Goal: Task Accomplishment & Management: Manage account settings

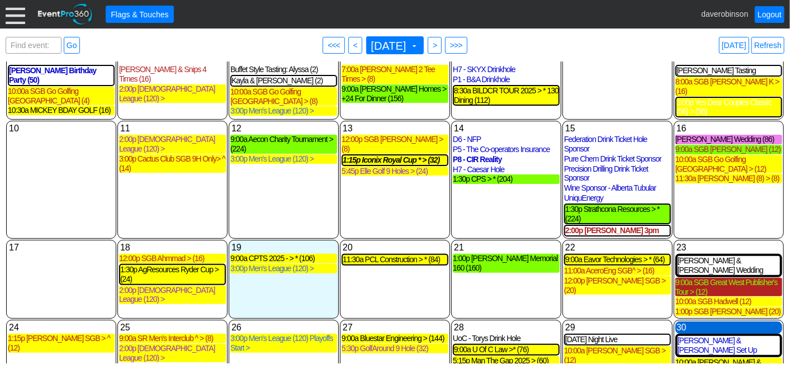
scroll to position [124, 0]
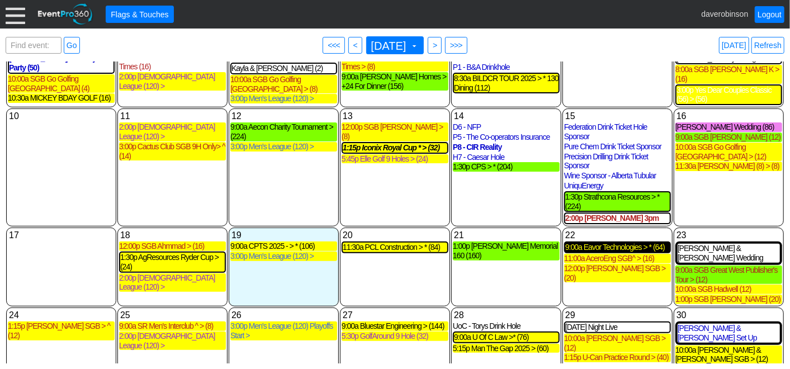
click at [621, 243] on div "9:00a Eavor Technologies > * (64)" at bounding box center [618, 248] width 105 height 10
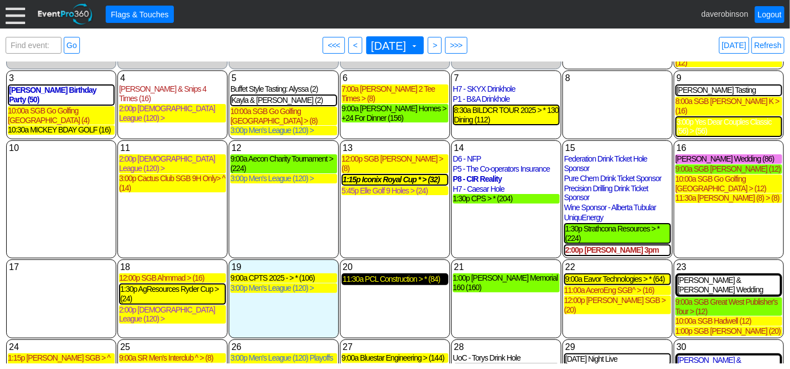
click at [431, 275] on div "11:30a PCL Construction > * (84)" at bounding box center [395, 280] width 105 height 10
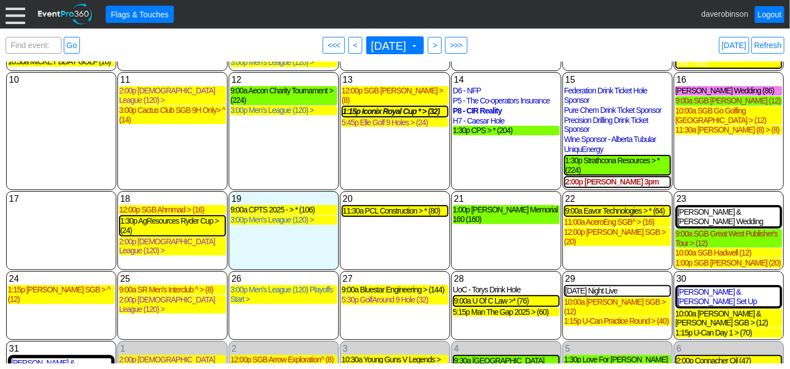
scroll to position [163, 0]
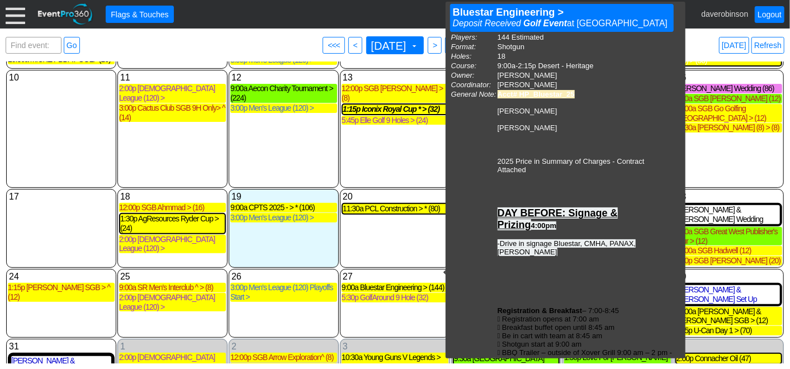
click at [401, 236] on div "20 Wednesday 11:30a PCL Construction > * (80) PCL Construction > * 10 Day Golf …" at bounding box center [395, 228] width 110 height 79
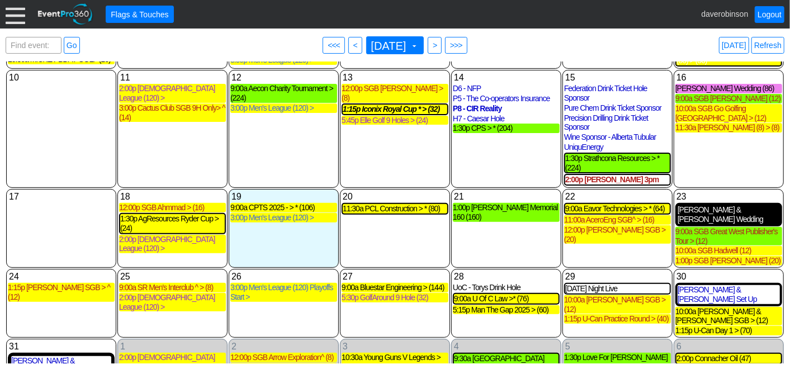
click at [743, 205] on div "Travis & Jordan Wedding (Cancelled) (85)" at bounding box center [729, 214] width 102 height 19
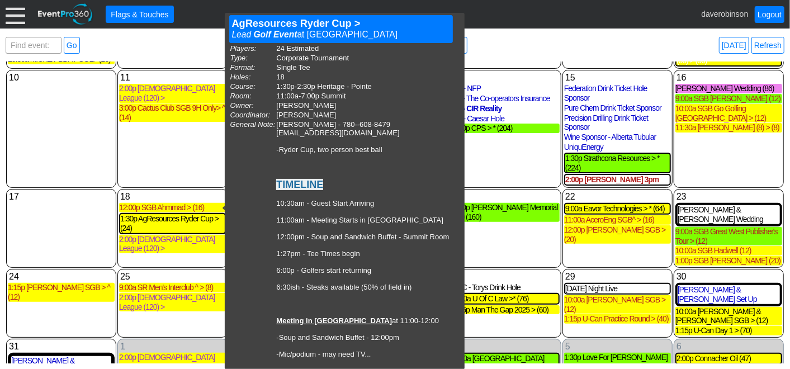
click at [145, 131] on div "11 Monday 2:00p Ladies League (120) > Ladies League (120) > Lead Golf Event at …" at bounding box center [172, 129] width 110 height 118
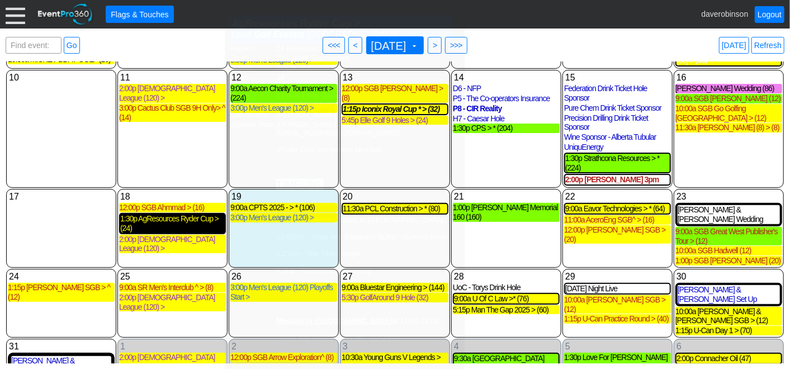
click at [187, 214] on div "1:30p AgResources Ryder Cup > (24)" at bounding box center [172, 223] width 105 height 19
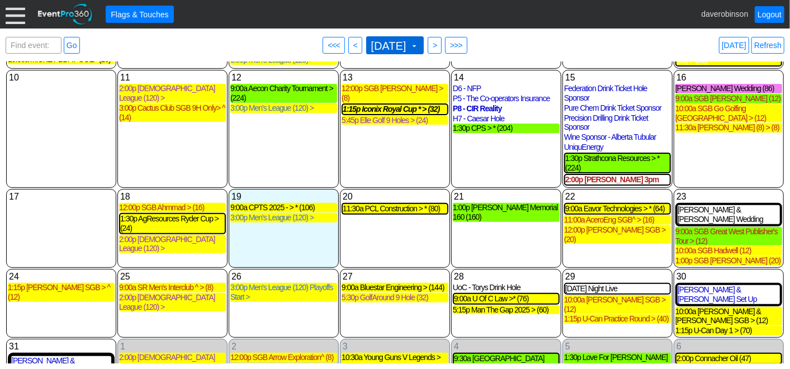
click at [419, 43] on span at bounding box center [414, 45] width 9 height 9
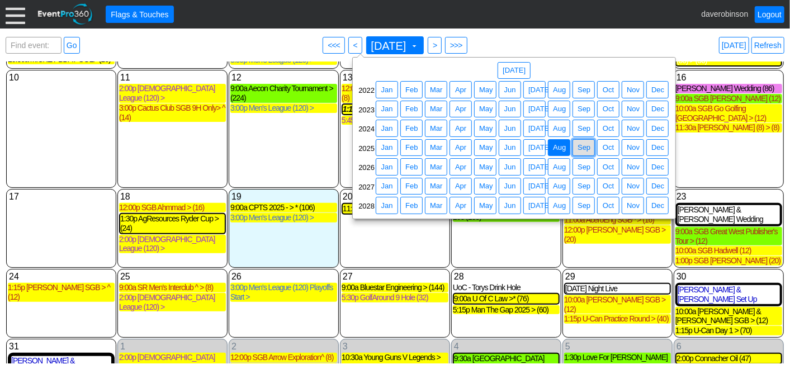
click at [588, 148] on span "Sep" at bounding box center [584, 147] width 17 height 11
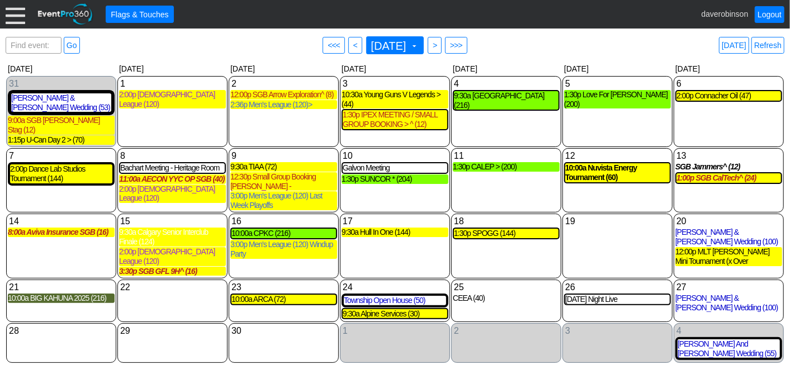
click at [19, 20] on div at bounding box center [16, 14] width 20 height 20
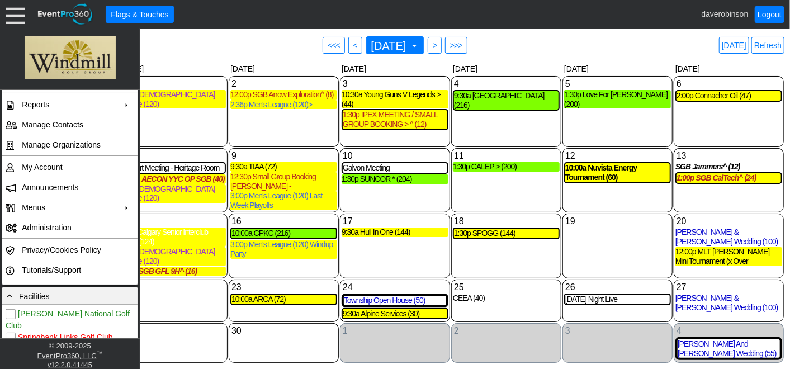
scroll to position [232, 0]
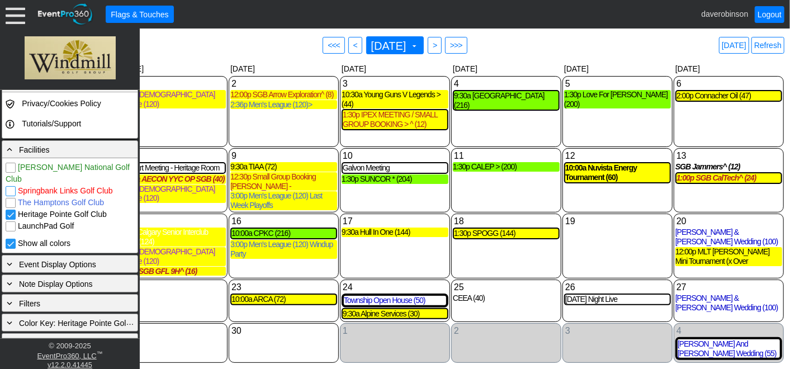
click at [9, 187] on input "Springbank Links Golf Club" at bounding box center [11, 192] width 11 height 11
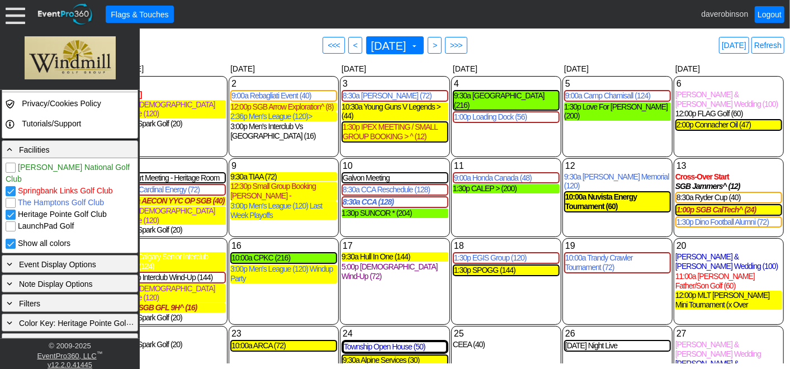
click at [9, 187] on input "Springbank Links Golf Club" at bounding box center [11, 192] width 11 height 11
checkbox input "false"
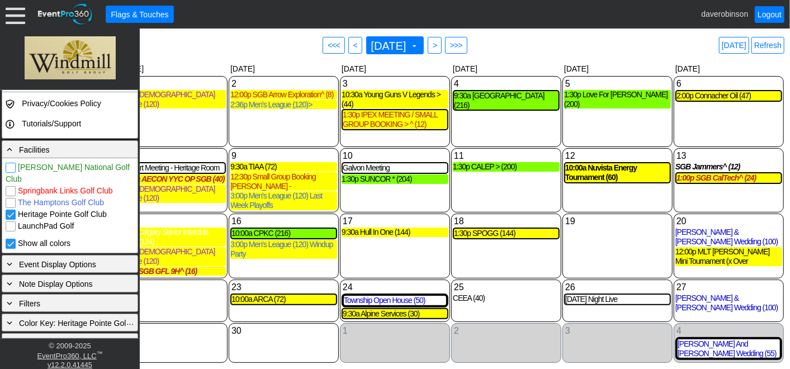
click at [14, 167] on input "[PERSON_NAME] National Golf Club" at bounding box center [11, 168] width 11 height 11
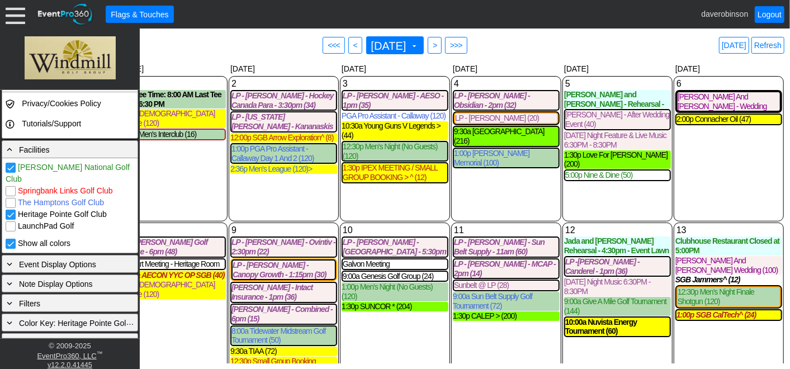
click at [14, 167] on input "[PERSON_NAME] National Golf Club" at bounding box center [11, 168] width 11 height 11
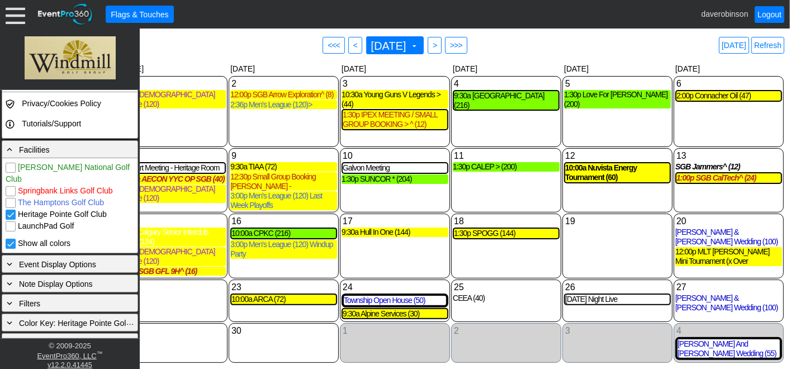
click at [13, 167] on input "[PERSON_NAME] National Golf Club" at bounding box center [11, 168] width 11 height 11
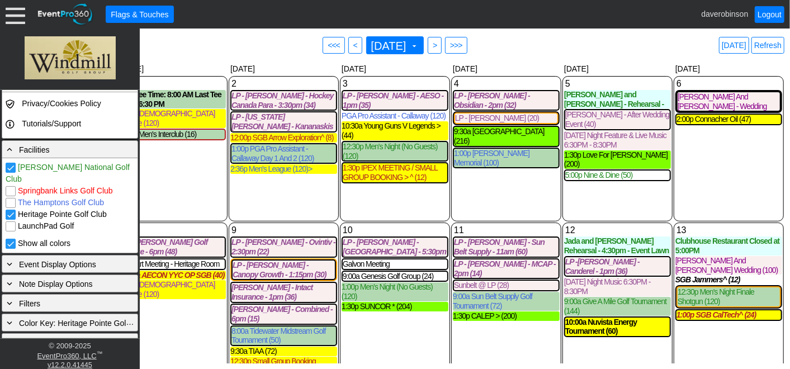
click at [13, 167] on input "[PERSON_NAME] National Golf Club" at bounding box center [11, 168] width 11 height 11
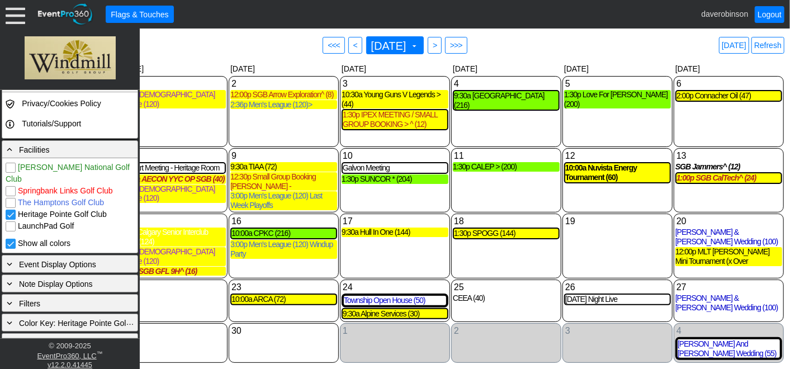
click at [499, 195] on div "11 Thursday 1:30p CALEP > (200) CALEP > Lead Golf Event at Heritage Pointe Golf…" at bounding box center [506, 180] width 110 height 64
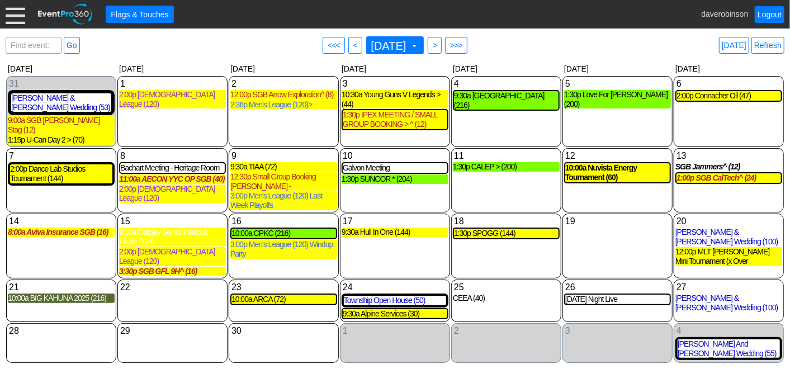
click at [22, 18] on div at bounding box center [16, 14] width 20 height 20
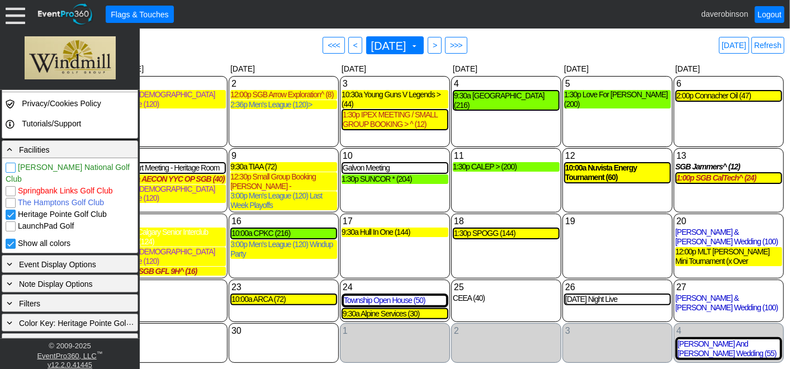
click at [13, 164] on input "[PERSON_NAME] National Golf Club" at bounding box center [11, 168] width 11 height 11
checkbox input "true"
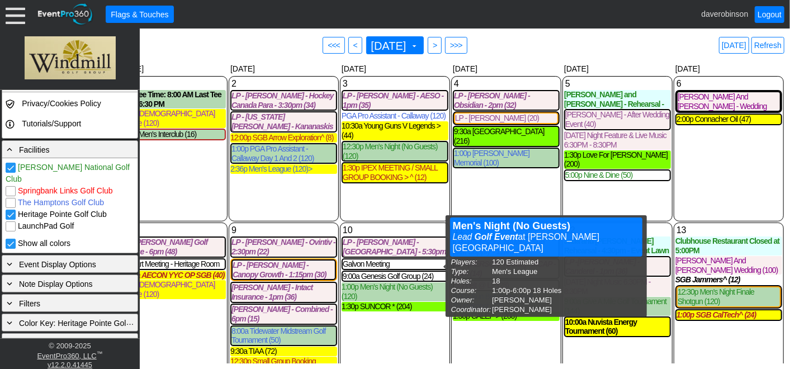
click at [397, 321] on div "10 Wednesday LP - Lindsey Taylor - Sunshine Village - 5:30pm (18) LP - Lindsey …" at bounding box center [395, 330] width 110 height 215
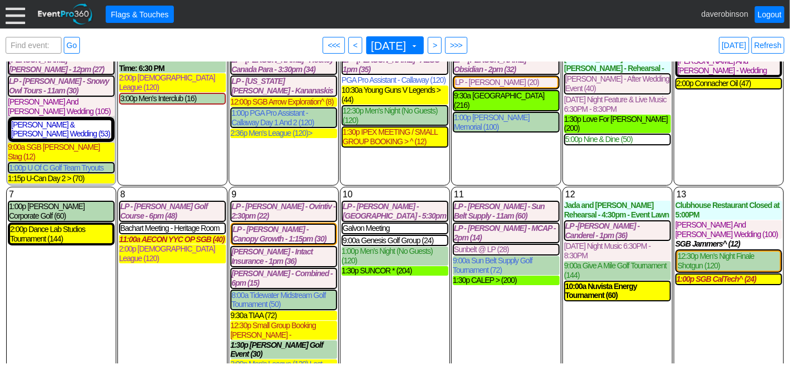
scroll to position [62, 0]
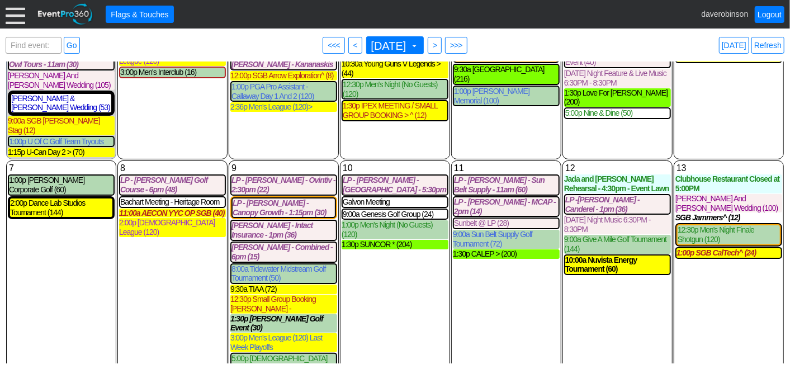
click at [385, 281] on div "10 Wednesday LP - Lindsey Taylor - Sunshine Village - 5:30pm (18) LP - Lindsey …" at bounding box center [395, 268] width 110 height 215
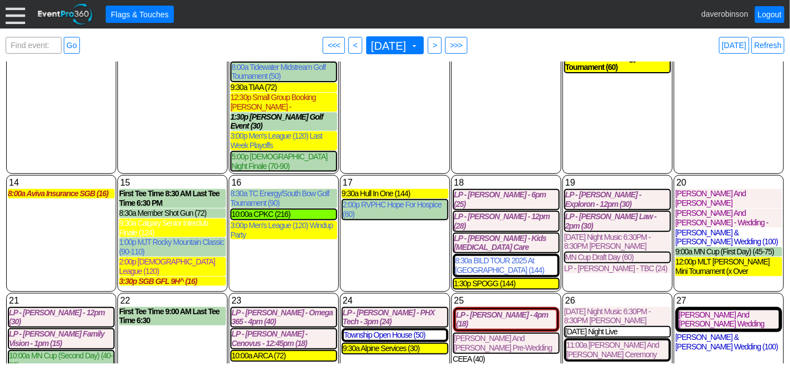
scroll to position [291, 0]
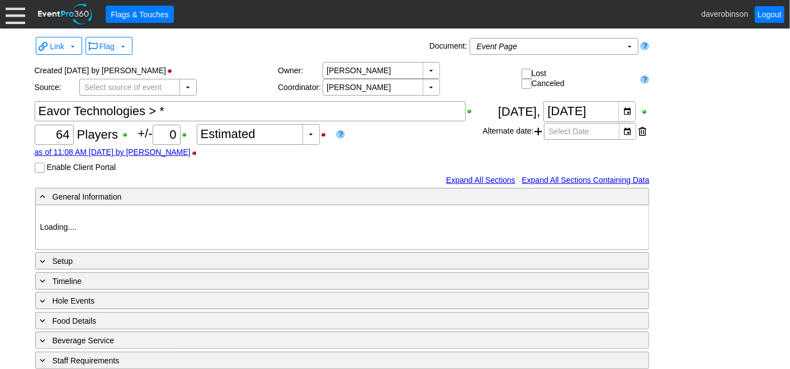
type input "Heritage Pointe Golf Club"
type input "Corporate Tournament"
type input "Scramble"
type input "Shotgun"
type input "Black"
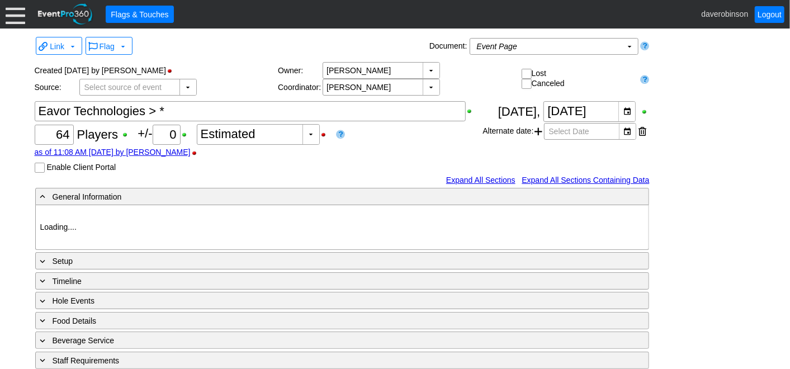
type input "Red"
type input "1107546"
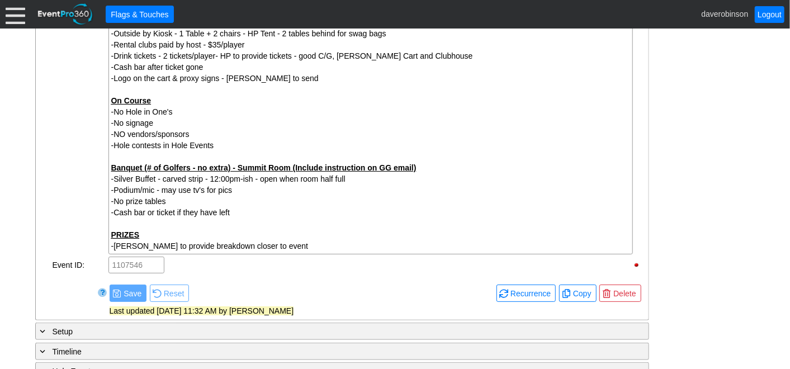
scroll to position [435, 0]
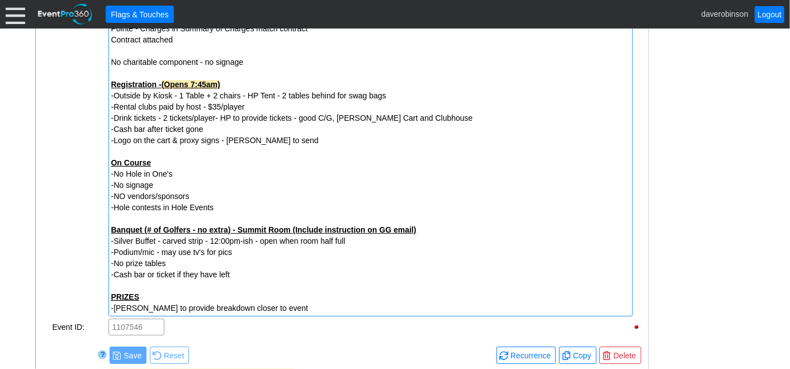
click at [299, 139] on div "-Logo on the cart & proxy signs - Jessica to send" at bounding box center [370, 140] width 519 height 11
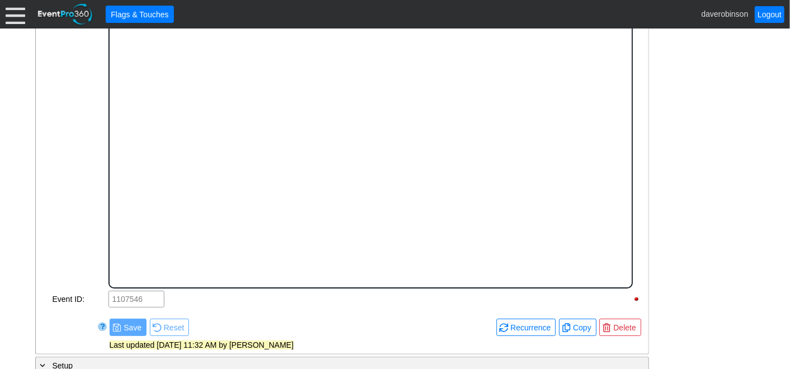
scroll to position [0, 0]
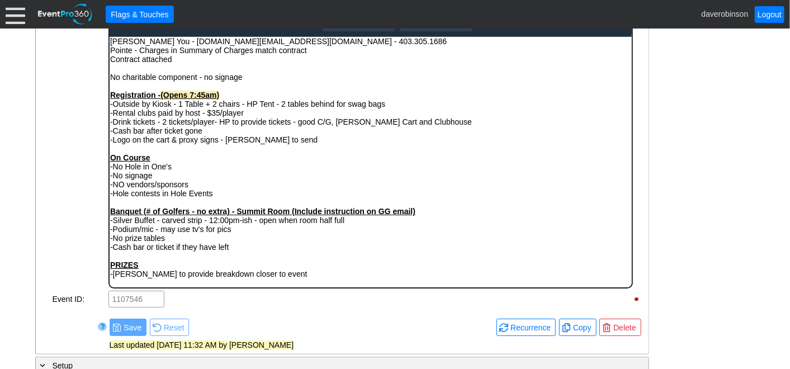
click at [288, 143] on div "-Logo on the cart & proxy signs - Jessica to send" at bounding box center [370, 139] width 521 height 9
drag, startPoint x: 224, startPoint y: 142, endPoint x: 272, endPoint y: 138, distance: 48.3
click at [272, 138] on span "-Logo on the cart & proxy signs - In Event Files" at bounding box center [191, 139] width 163 height 9
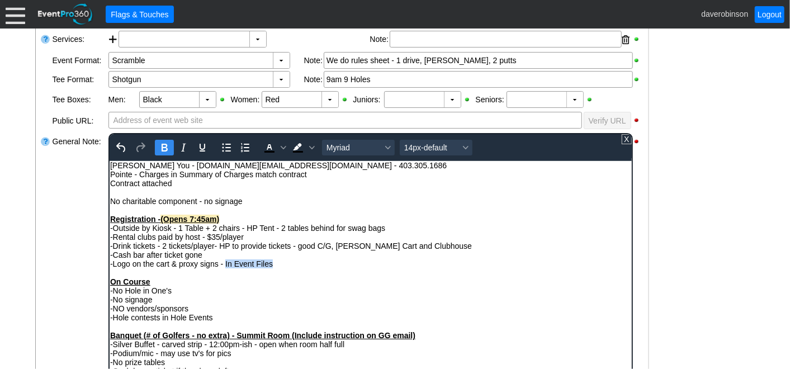
click at [164, 149] on icon "Bold" at bounding box center [164, 148] width 6 height 8
click at [313, 147] on span "Background color Black" at bounding box center [311, 148] width 9 height 16
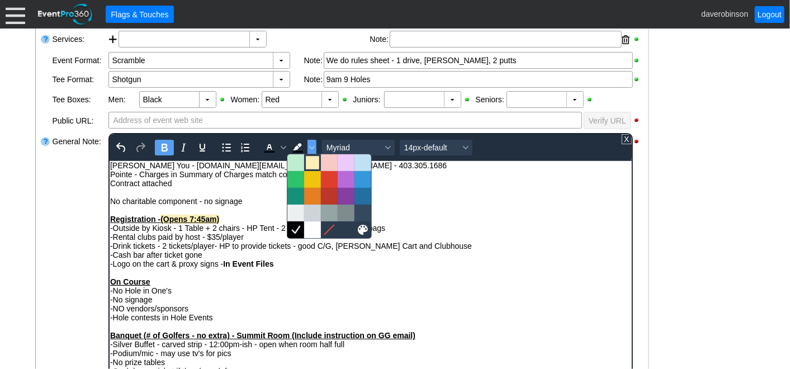
drag, startPoint x: 312, startPoint y: 162, endPoint x: 252, endPoint y: 31, distance: 143.4
click at [312, 162] on div at bounding box center [312, 162] width 13 height 13
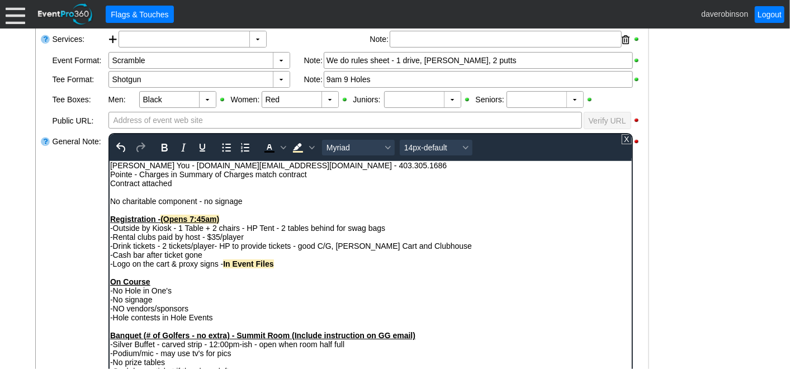
click at [473, 237] on div "-Rental clubs paid by host - $35/player" at bounding box center [370, 236] width 521 height 9
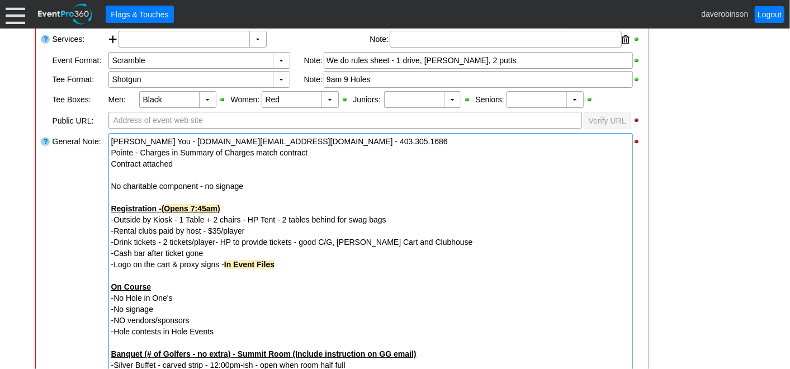
click at [667, 249] on div "- General Information ▼ Loading.... Remove all highlights Facility: ▼ Χ Heritag…" at bounding box center [395, 320] width 727 height 809
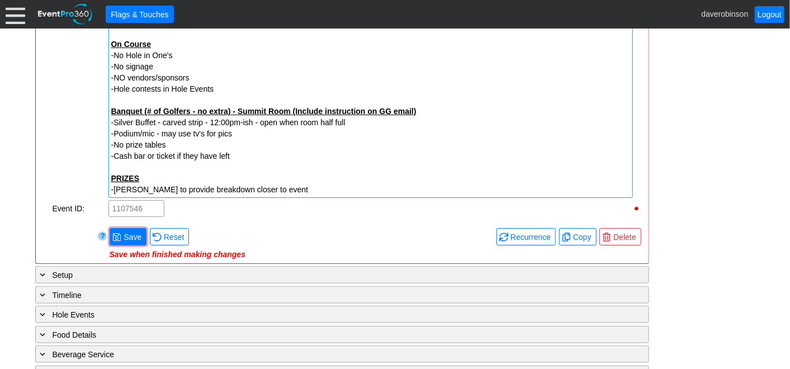
scroll to position [559, 0]
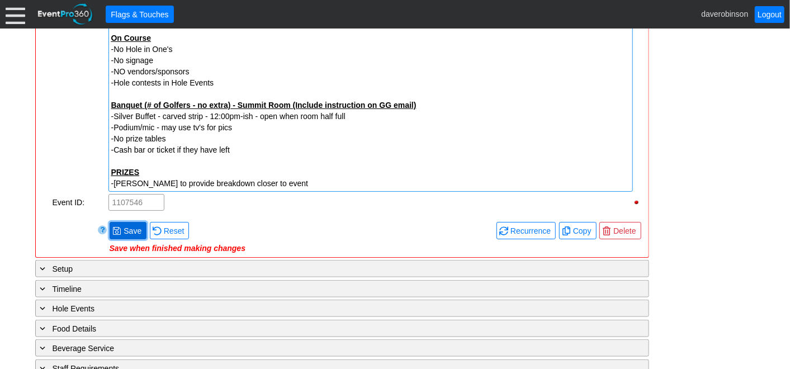
click at [121, 225] on span "Save" at bounding box center [132, 230] width 22 height 11
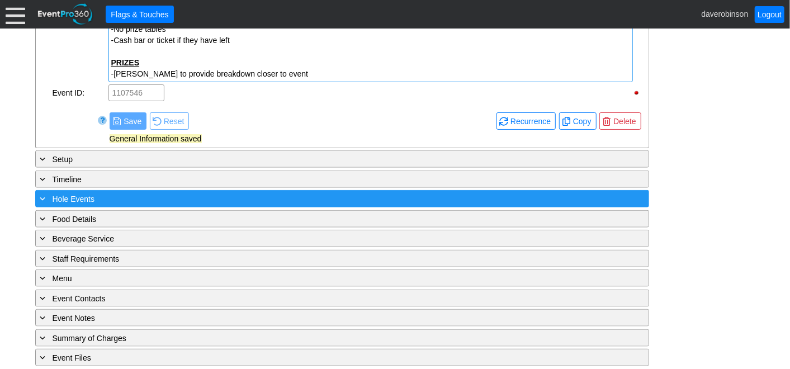
scroll to position [670, 0]
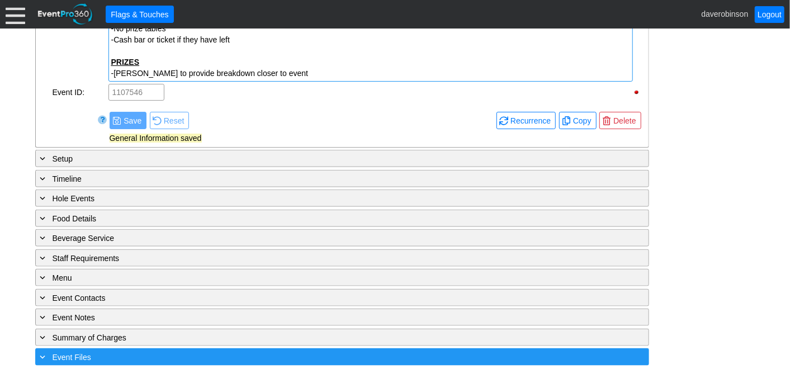
click at [75, 353] on span "Event Files" at bounding box center [72, 357] width 39 height 9
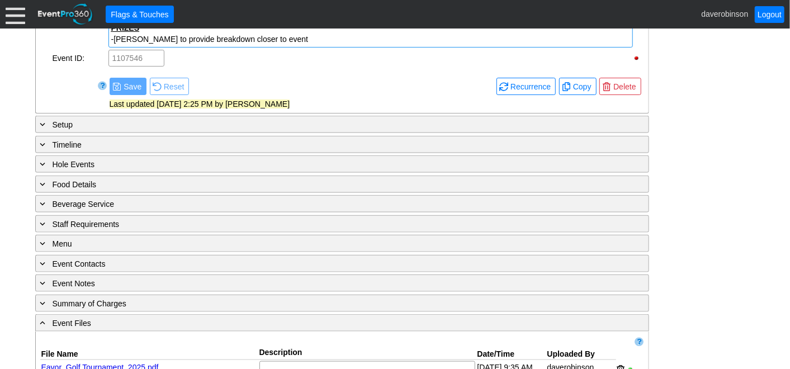
scroll to position [756, 0]
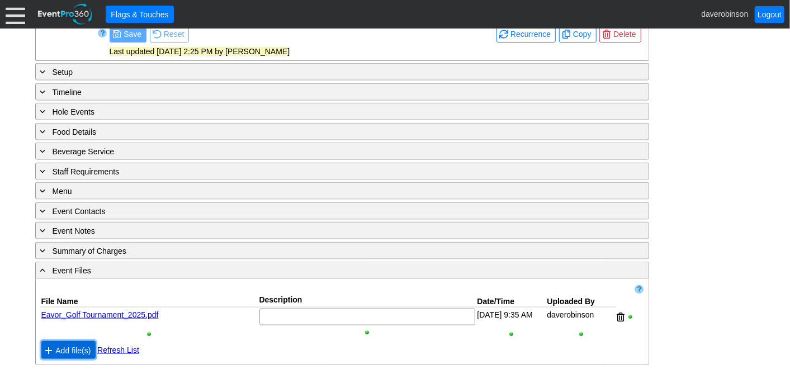
click at [49, 346] on span at bounding box center [48, 350] width 9 height 9
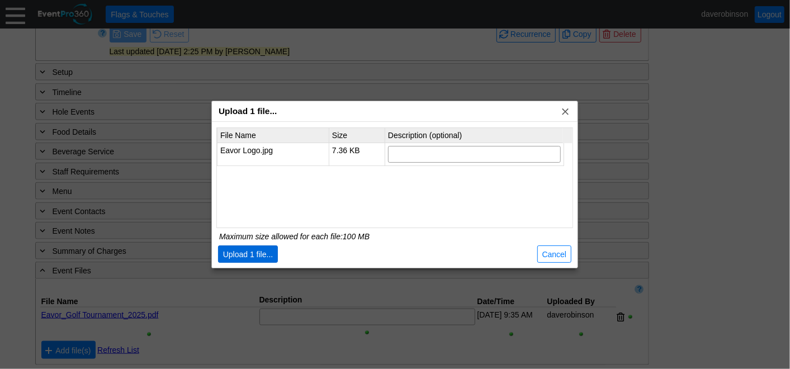
click at [234, 253] on span "Upload 1 file..." at bounding box center [248, 254] width 55 height 11
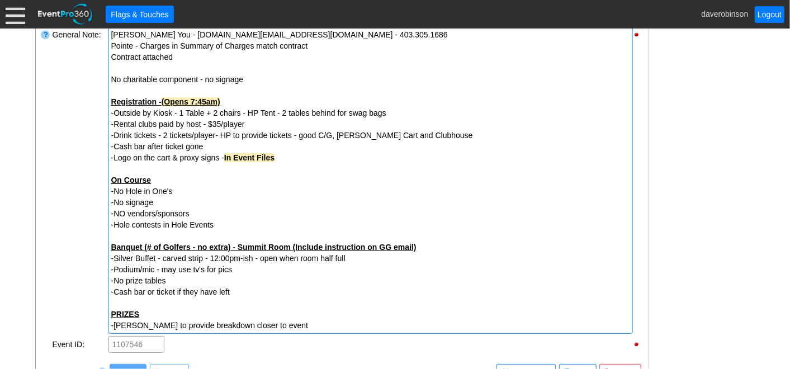
scroll to position [323, 0]
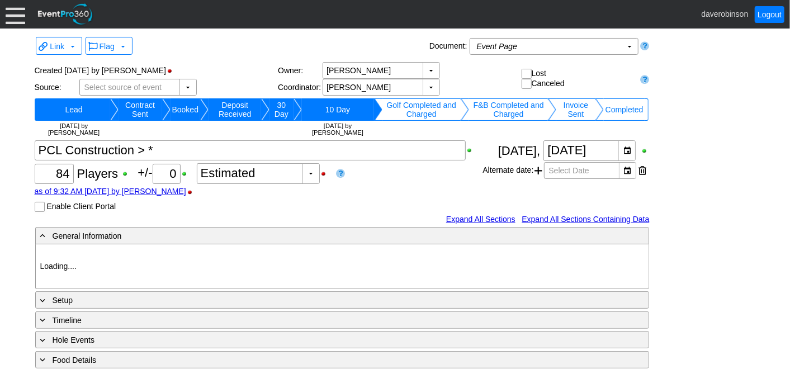
type input "Heritage Pointe Golf Club"
type input "Corporate Tournament"
type input "Scramble"
type input "Shotgun"
type input "Black"
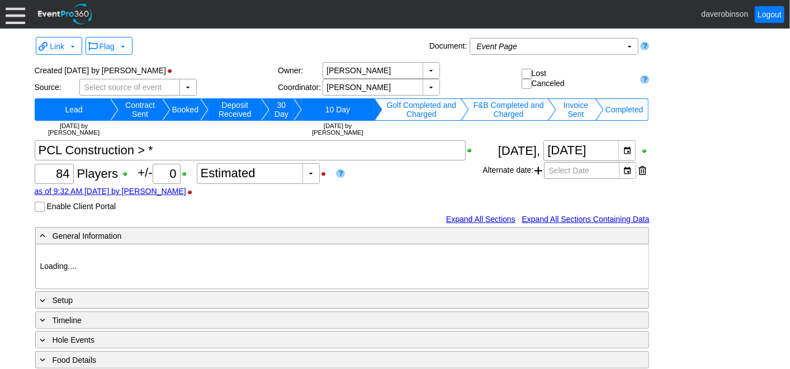
type input "Red"
type input "1170007"
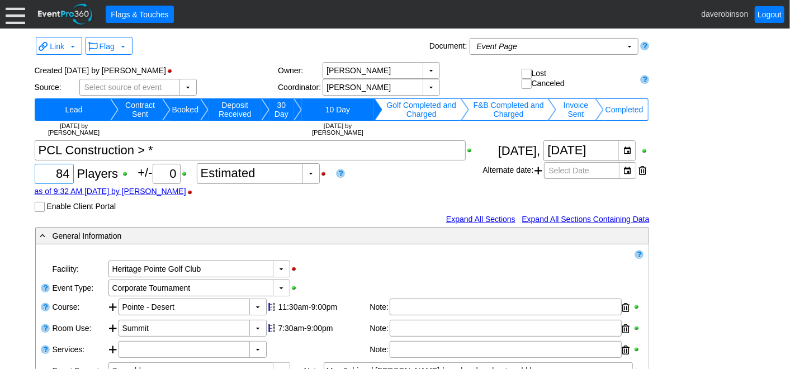
drag, startPoint x: 54, startPoint y: 176, endPoint x: 74, endPoint y: 177, distance: 19.6
click at [74, 177] on div "Χ 84 Players +/- Χ 0 ▼ Χ Estimated as of 9:32 AM on Wednesday, 8/13/2025 by dav…" at bounding box center [259, 176] width 449 height 72
type input "80"
click at [393, 196] on div "Χ 80 Players +/- Χ 0 ▼ Χ Estimated as of 9:32 AM on Wednesday, 8/13/2025 by dav…" at bounding box center [259, 176] width 449 height 72
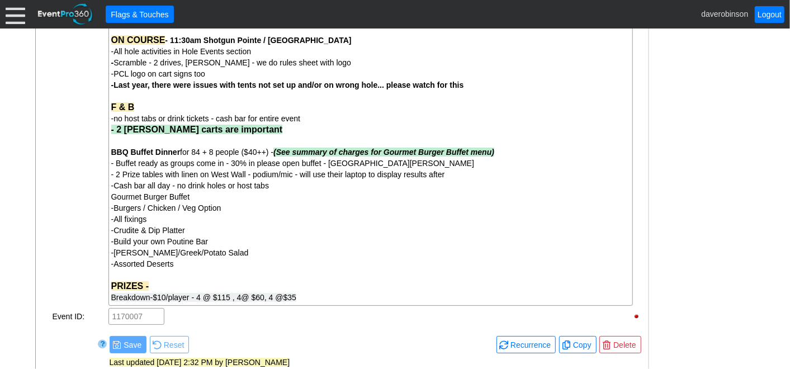
scroll to position [488, 0]
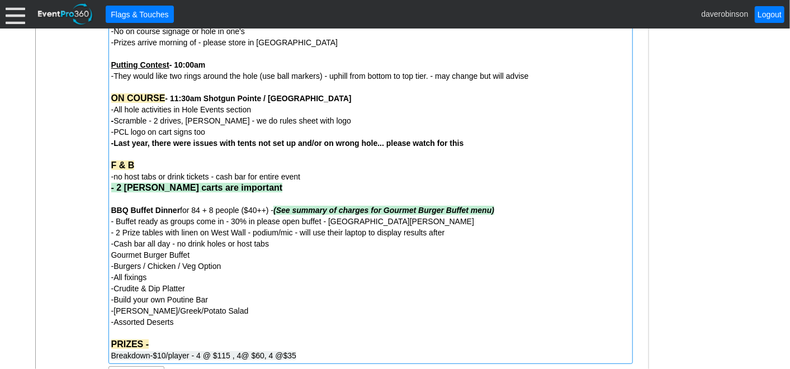
click at [199, 211] on span "BBQ Buffet Dinner for 84 + 8 people ($40++) - (See summary of charges for Gourm…" at bounding box center [303, 210] width 384 height 9
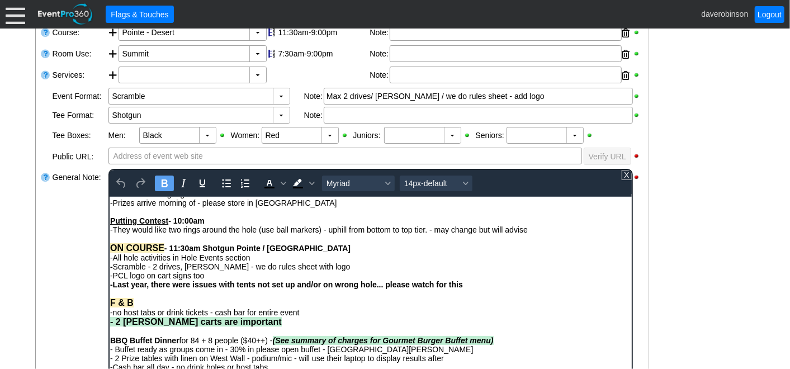
scroll to position [90, 0]
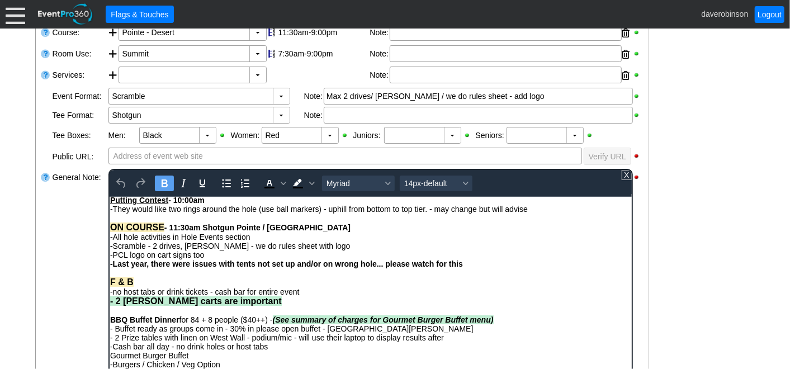
click at [199, 318] on span "BBQ Buffet Dinner for 84 + 8 people ($40++) - (See summary of charges for Gourm…" at bounding box center [302, 319] width 384 height 9
click at [211, 316] on span "BBQ Buffet Dinner for 80 + 8 people ($40++) - (See summary of charges for Gourm…" at bounding box center [302, 319] width 384 height 9
click at [81, 280] on div "General Note:" at bounding box center [79, 309] width 56 height 282
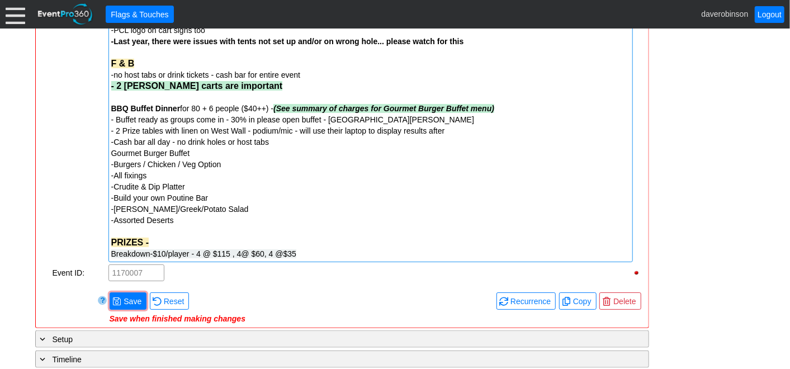
scroll to position [648, 0]
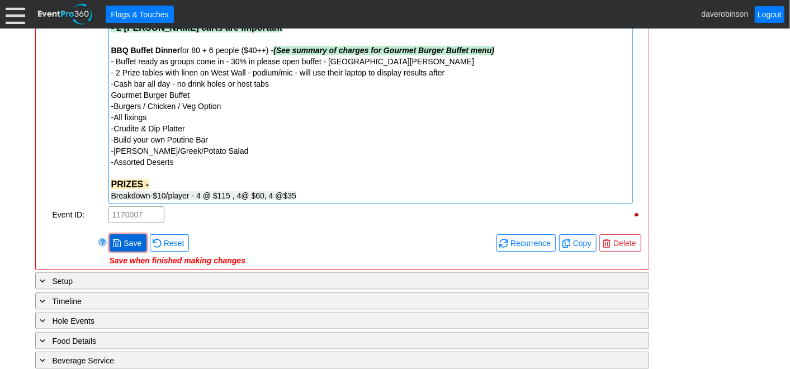
click at [126, 241] on span "Save" at bounding box center [132, 243] width 22 height 11
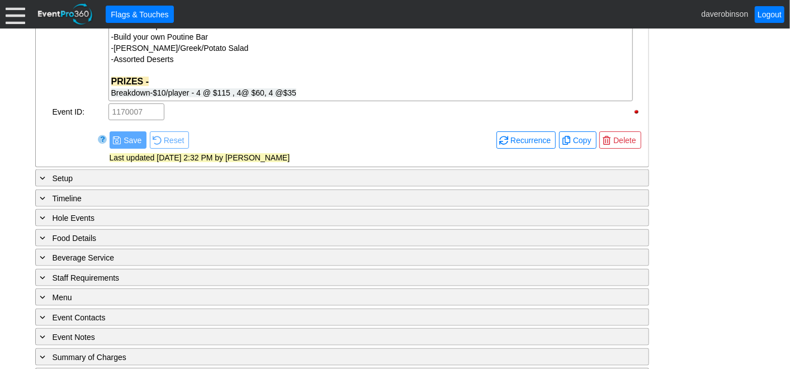
scroll to position [772, 0]
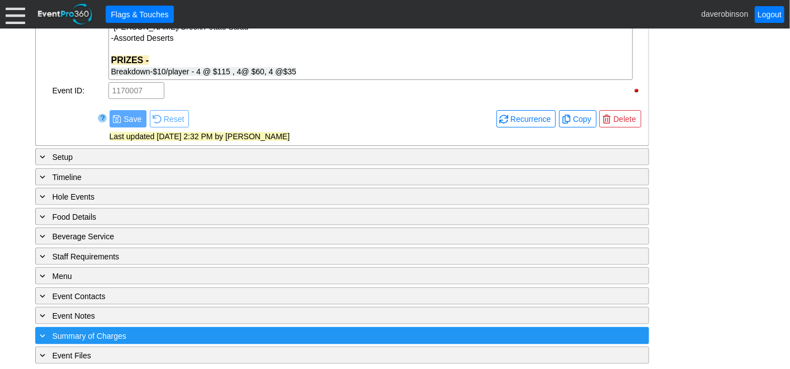
click at [44, 331] on span at bounding box center [43, 336] width 10 height 10
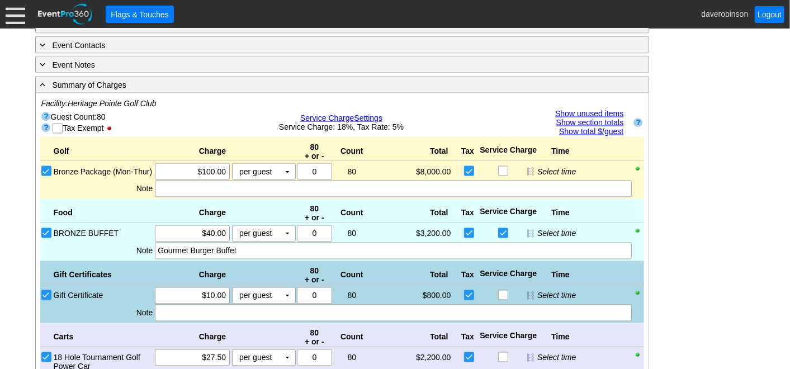
scroll to position [1083, 0]
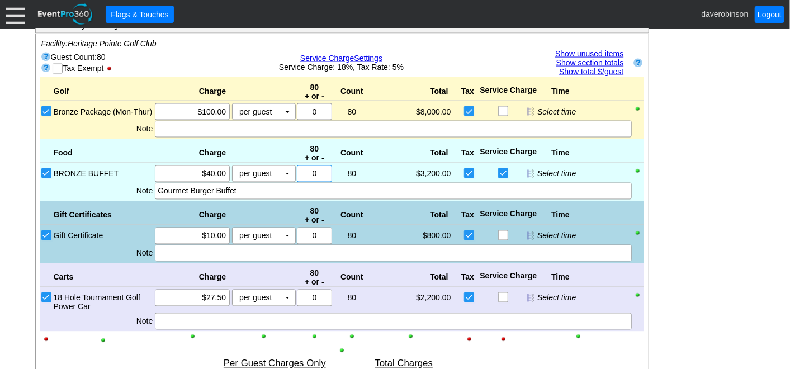
drag, startPoint x: 318, startPoint y: 168, endPoint x: 308, endPoint y: 169, distance: 10.1
click at [308, 169] on input "0" at bounding box center [314, 174] width 27 height 16
type input "6"
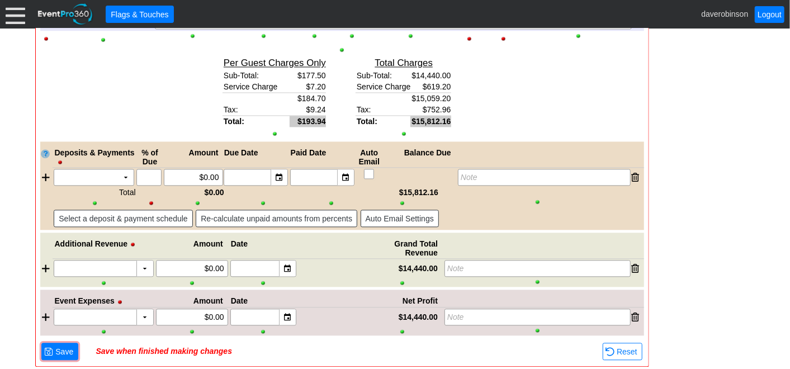
scroll to position [1393, 0]
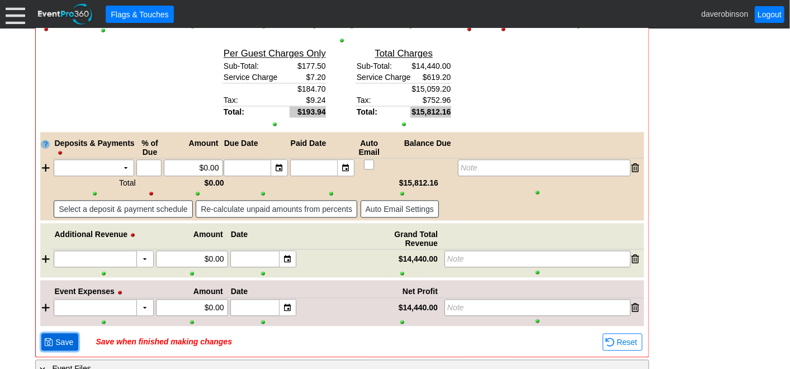
click at [55, 337] on span "Save" at bounding box center [64, 342] width 22 height 11
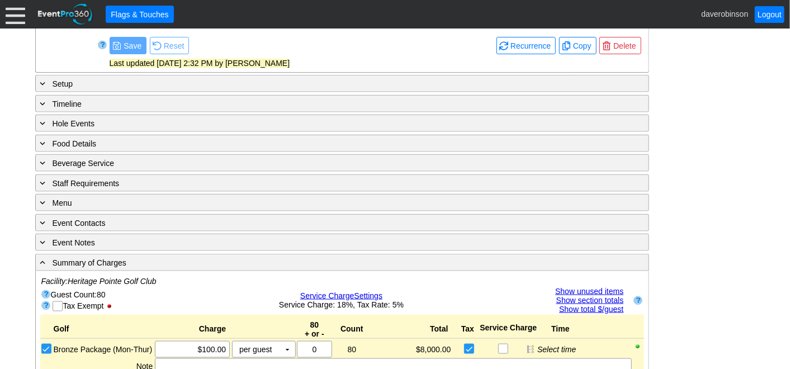
scroll to position [834, 0]
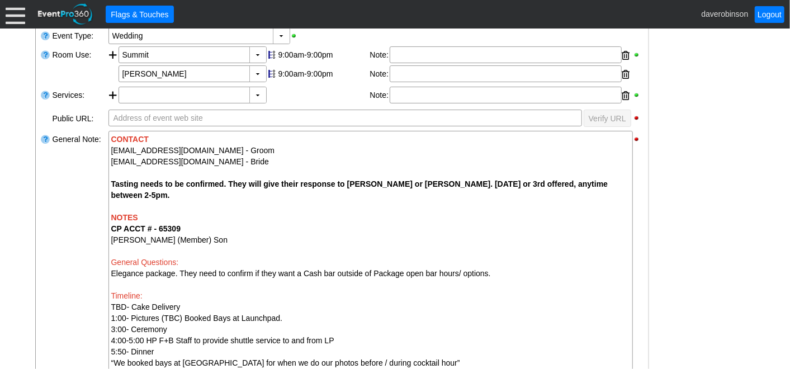
scroll to position [248, 0]
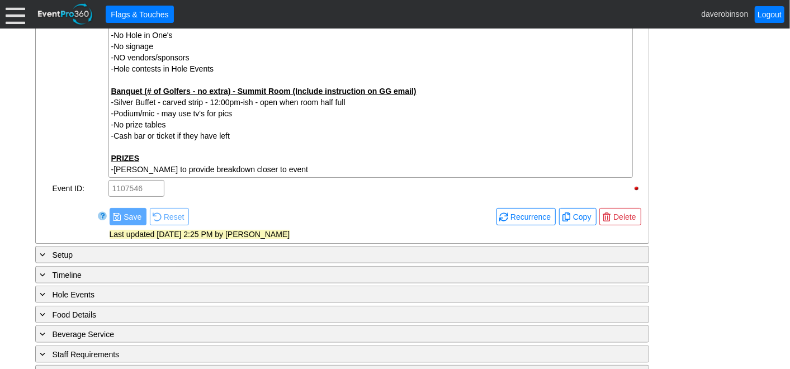
scroll to position [572, 0]
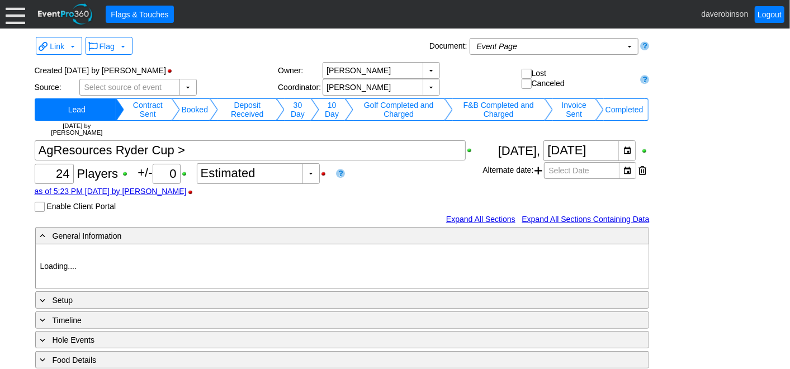
type input "Heritage Pointe Golf Club"
type input "Corporate Tournament"
type input "Other"
type input "Single Tee"
type input "Black"
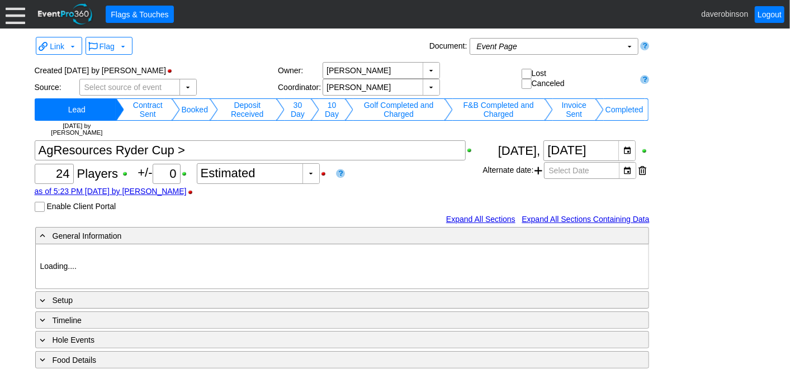
type input "Red"
type input "1107581"
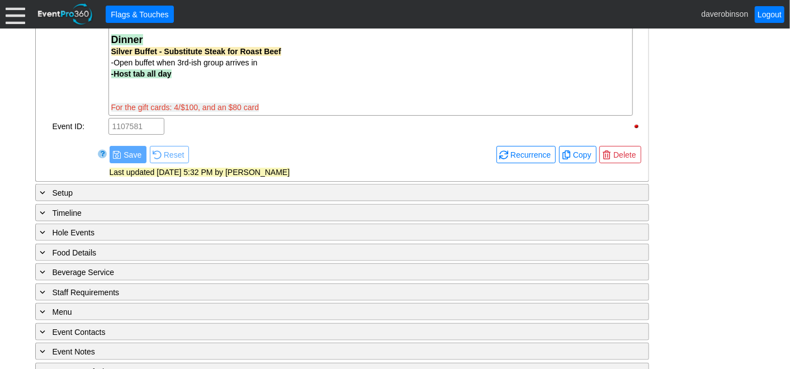
scroll to position [727, 0]
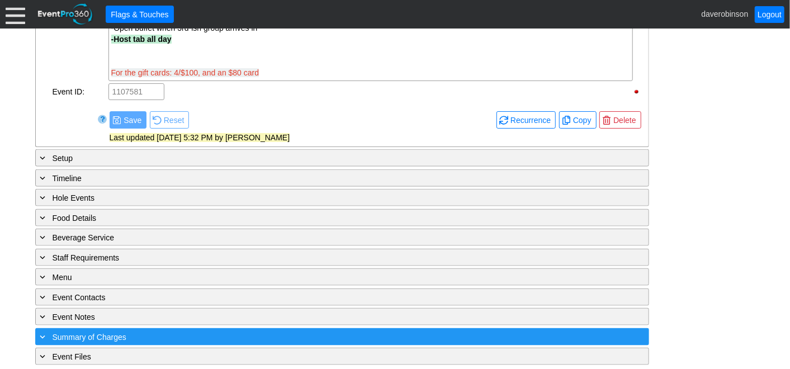
click at [103, 333] on span "Summary of Charges" at bounding box center [90, 337] width 74 height 9
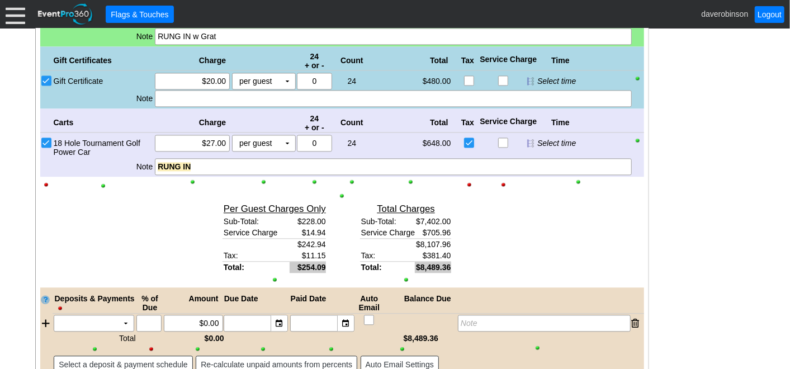
scroll to position [1388, 0]
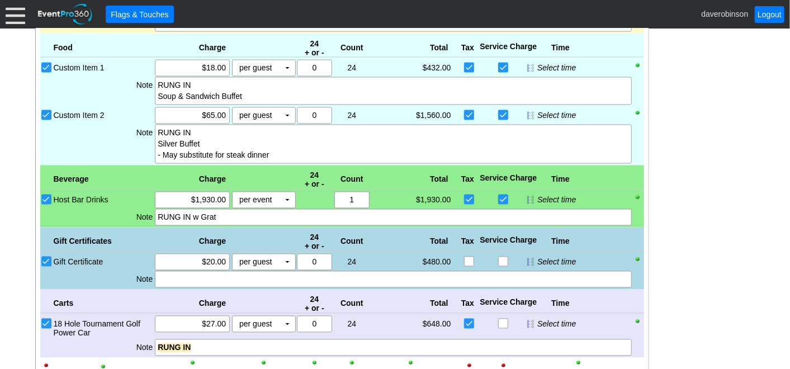
scroll to position [1140, 0]
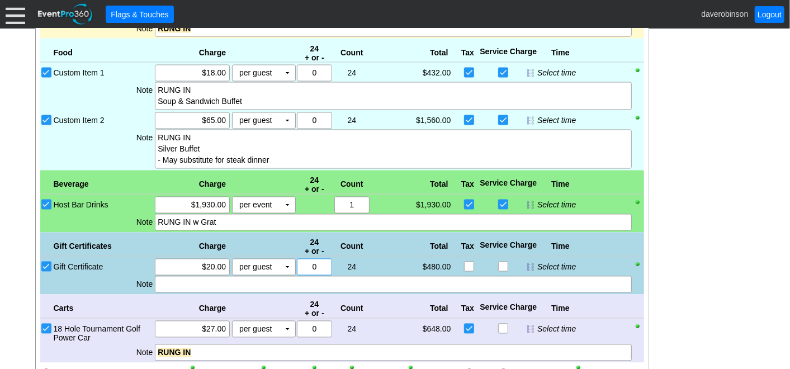
click at [313, 260] on input "0" at bounding box center [314, 268] width 27 height 16
type input "-4"
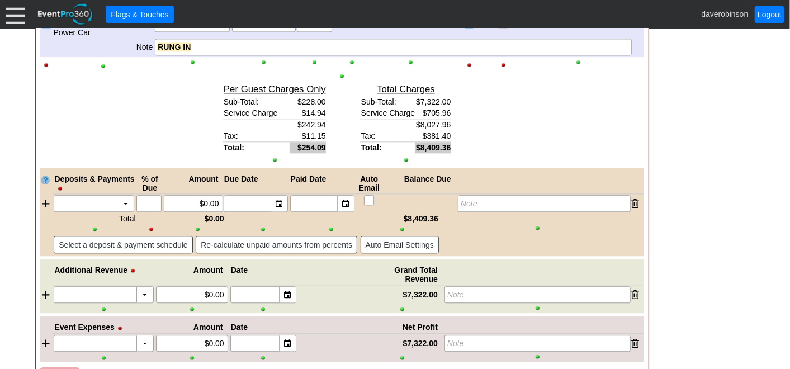
scroll to position [1494, 0]
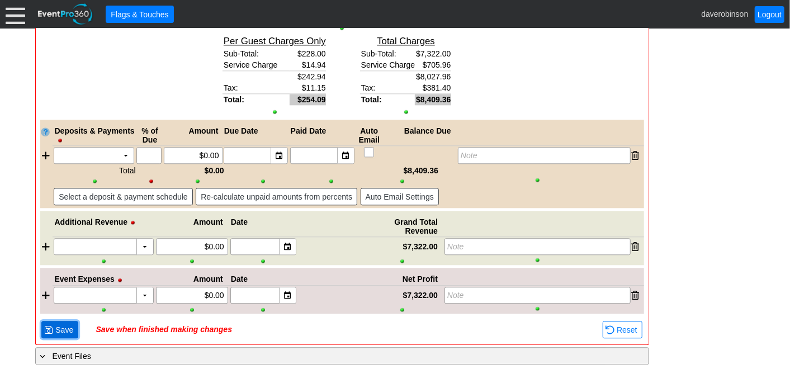
click at [49, 321] on span "● Save" at bounding box center [59, 329] width 37 height 17
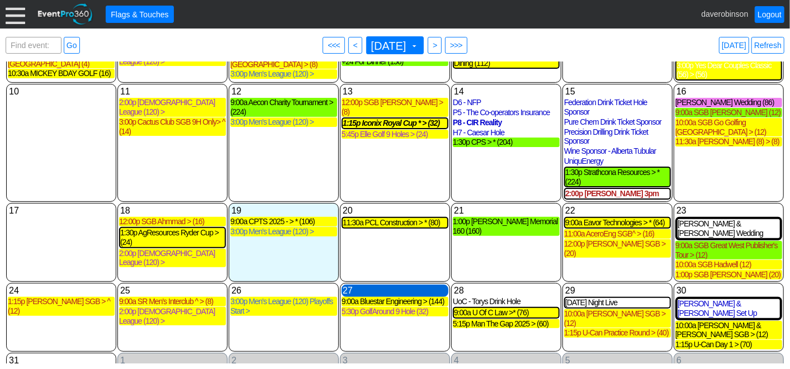
scroll to position [163, 0]
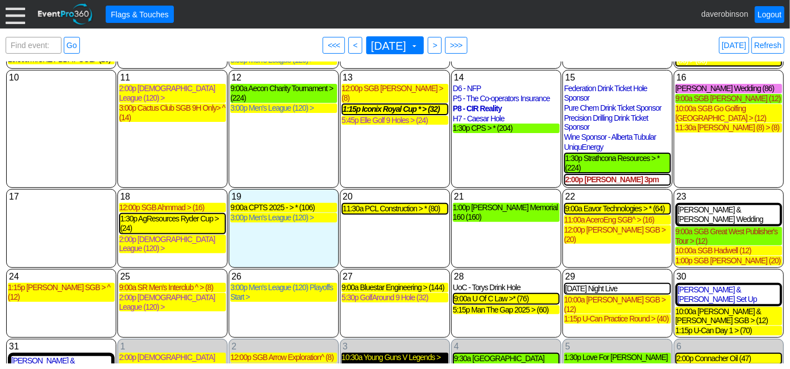
click at [393, 353] on div "10:30a Young Guns V Legends > (44)" at bounding box center [395, 362] width 107 height 19
click at [439, 49] on span ">" at bounding box center [435, 45] width 8 height 11
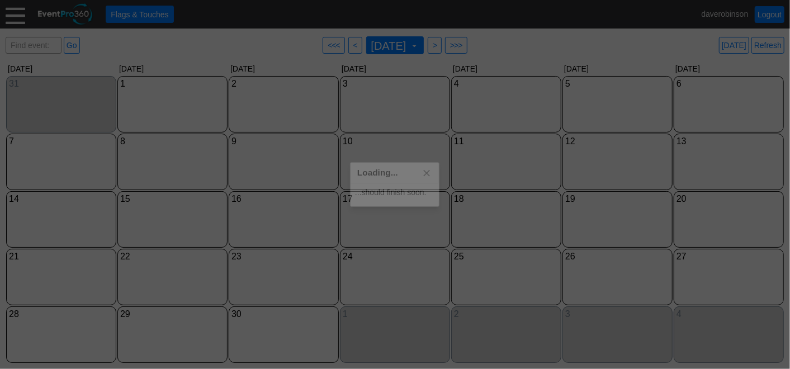
scroll to position [0, 0]
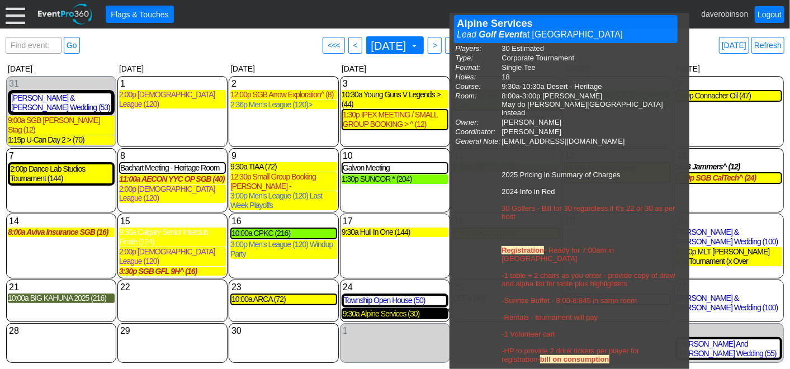
click at [406, 314] on div "9:30a Alpine Services (30)" at bounding box center [395, 314] width 105 height 10
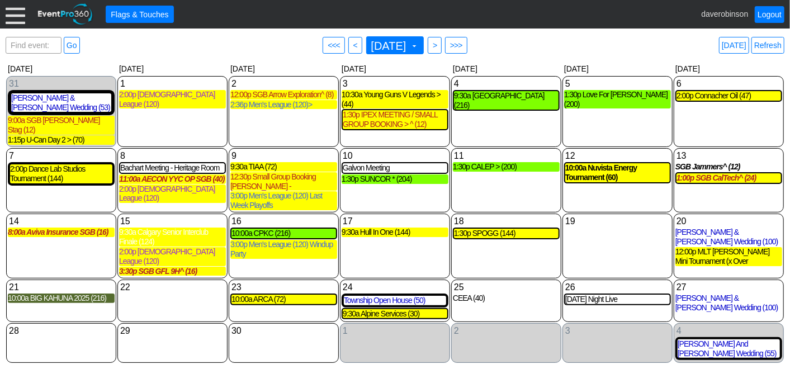
click at [527, 52] on div "Find event: enter title Go ● <<< ● < [DATE] ▼ ● > ● >>> [DATE] Refresh" at bounding box center [395, 45] width 779 height 22
click at [385, 95] on div "10:30a Young Guns V Legends > (44)" at bounding box center [395, 99] width 107 height 19
click at [639, 51] on div "Find event: enter title Go ● <<< ● < [DATE] ▼ ● > ● >>> [DATE] Refresh" at bounding box center [395, 45] width 779 height 22
click at [617, 168] on div "10:00a Nuvista Energy Tournament (60)" at bounding box center [618, 172] width 105 height 19
click at [351, 44] on span "<" at bounding box center [355, 45] width 8 height 11
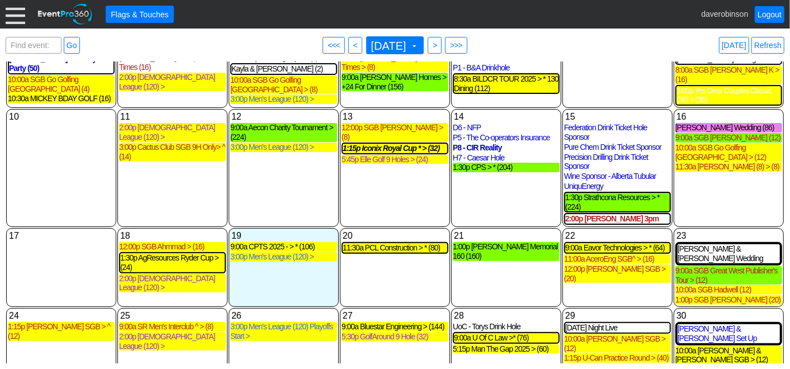
scroll to position [124, 0]
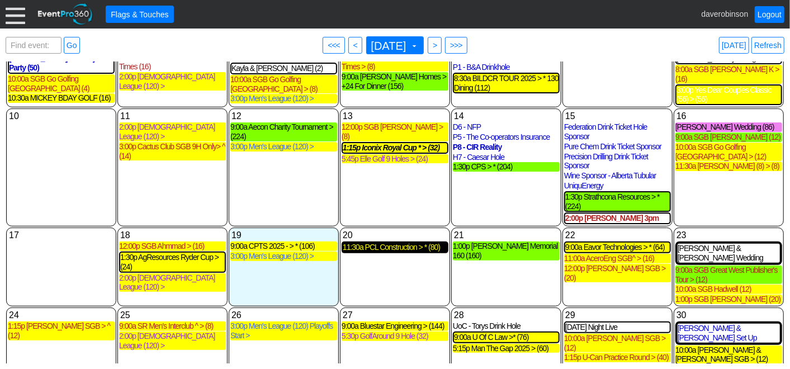
click at [402, 243] on div "11:30a PCL Construction > * (80)" at bounding box center [395, 248] width 105 height 10
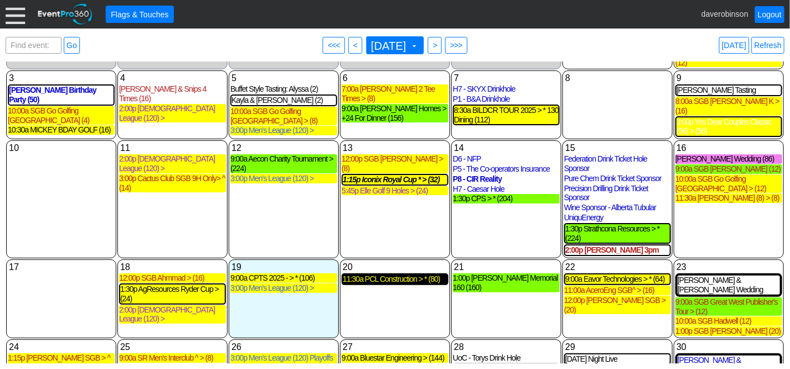
click at [391, 275] on div "11:30a PCL Construction > * (80)" at bounding box center [395, 280] width 105 height 10
click at [442, 46] on span "● >" at bounding box center [435, 45] width 14 height 17
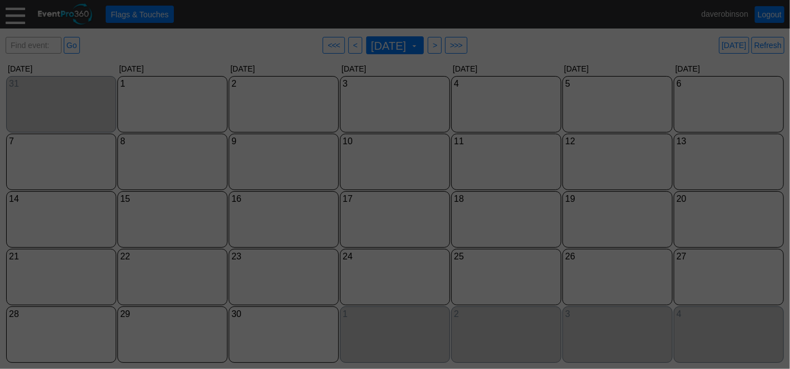
scroll to position [0, 0]
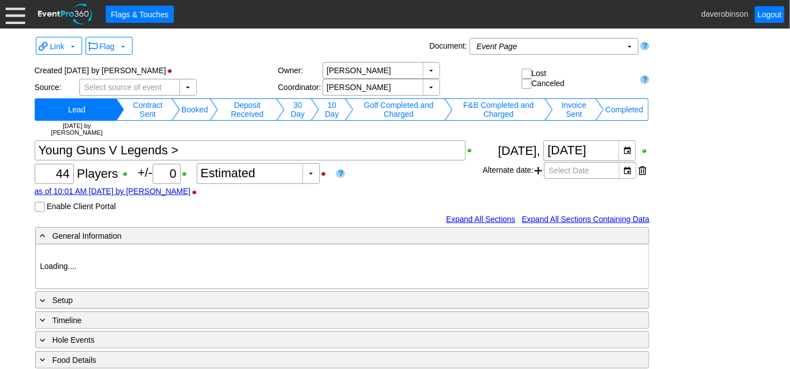
type input "Heritage Pointe Golf Club"
type input "Corporate Tournament"
type input "1188786"
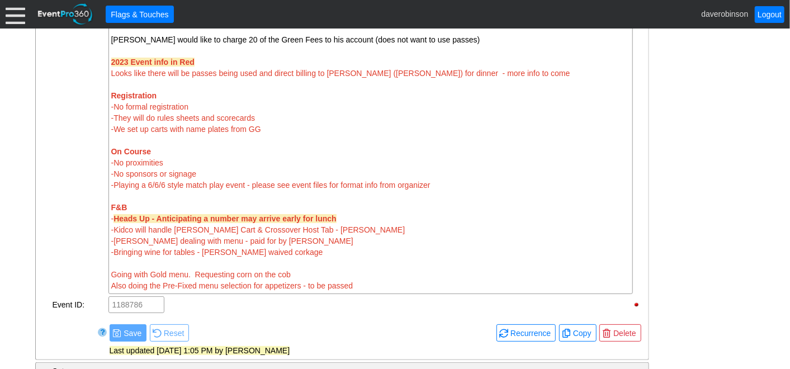
scroll to position [373, 0]
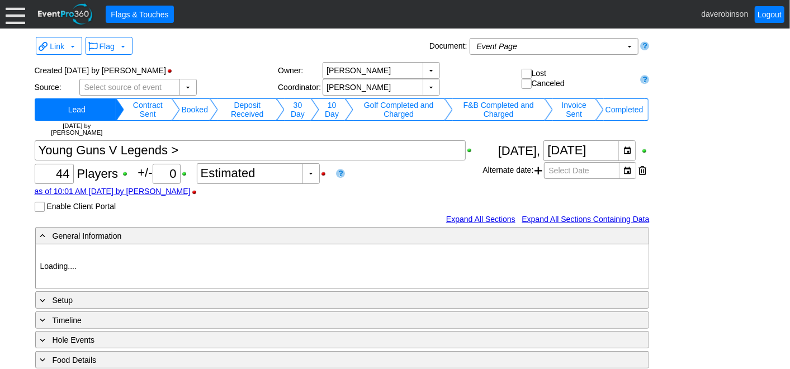
scroll to position [62, 0]
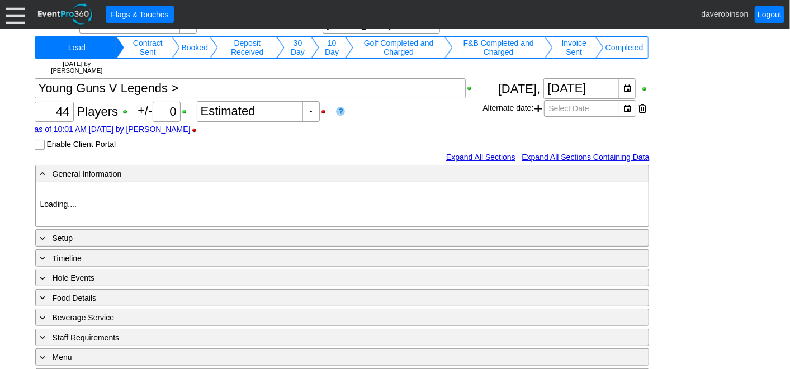
type input "Heritage Pointe Golf Club"
type input "Corporate Tournament"
type input "1188786"
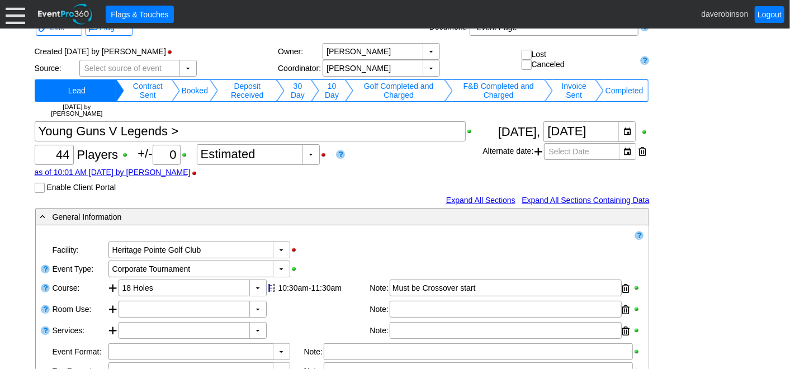
scroll to position [0, 0]
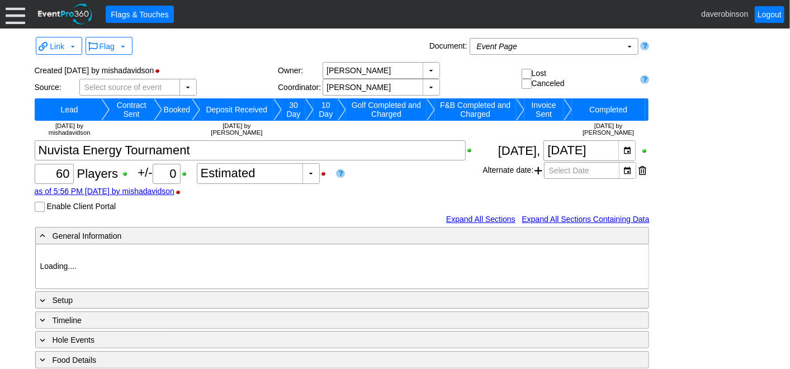
type input "Heritage Pointe Golf Club"
type input "Corporate Tournament"
type input "X Over"
type input "1123703"
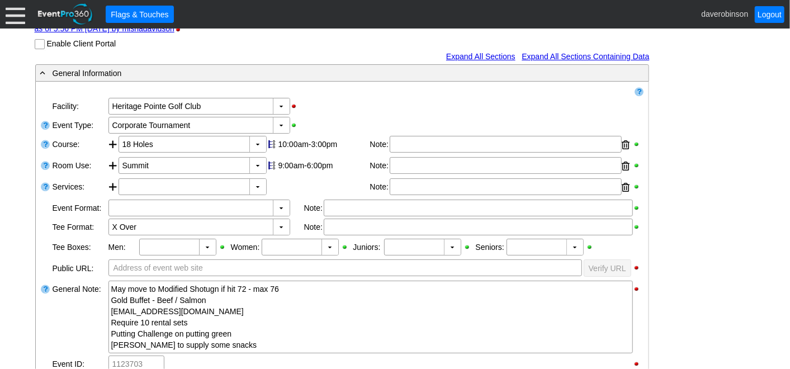
scroll to position [186, 0]
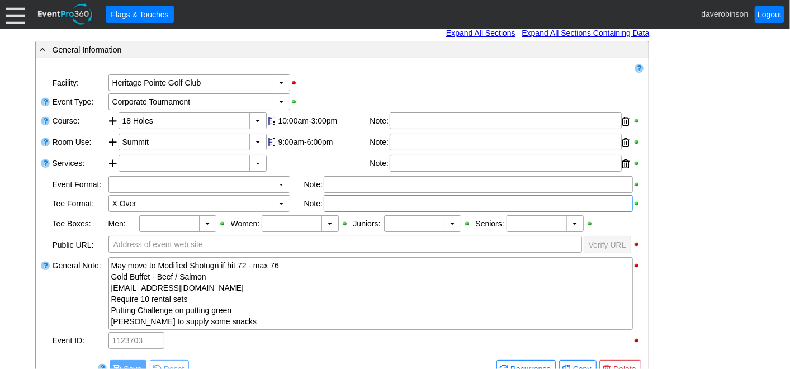
click at [336, 201] on div at bounding box center [478, 203] width 309 height 17
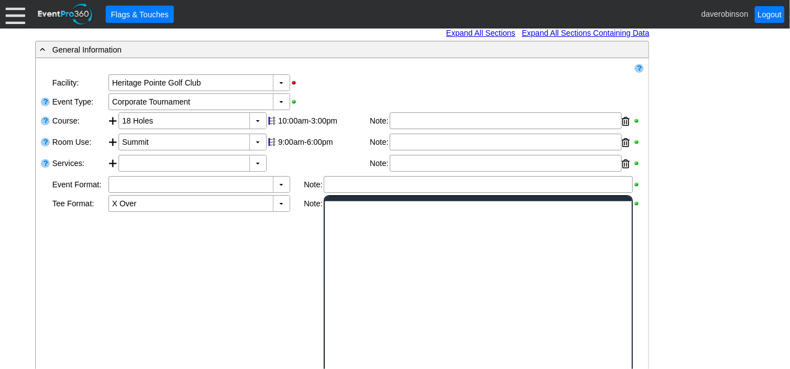
scroll to position [0, 0]
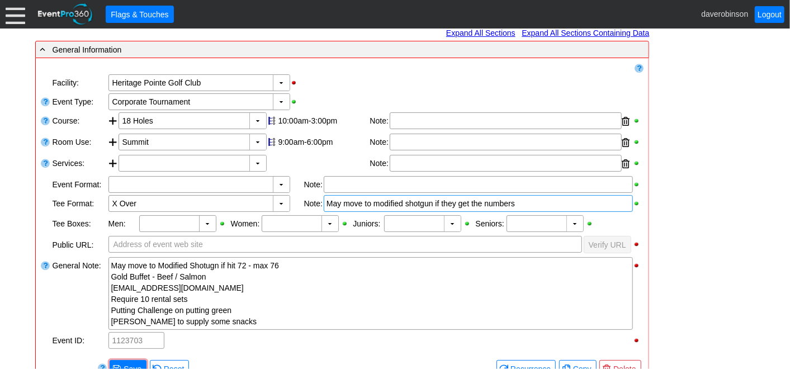
click at [704, 263] on div "- General Information ▼ Loading.... Remove all highlights Facility: ▼ Χ Heritag…" at bounding box center [395, 327] width 727 height 574
click at [521, 207] on div "May move to modified shotgun if they get the numbers" at bounding box center [479, 203] width 304 height 11
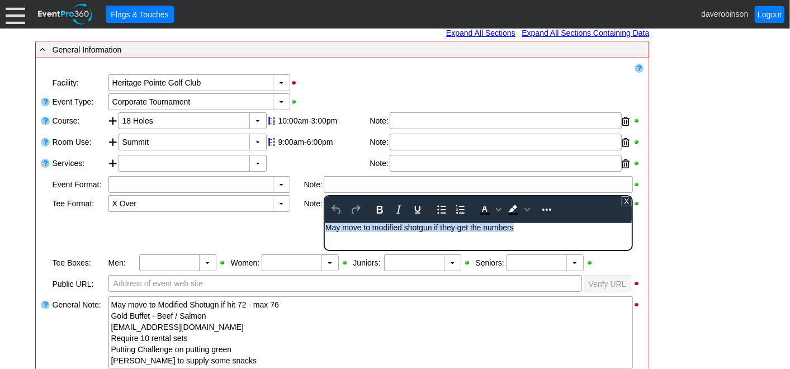
drag, startPoint x: 519, startPoint y: 224, endPoint x: 286, endPoint y: 220, distance: 233.3
click at [324, 223] on html "May move to modified shotgun if they get the numbers" at bounding box center [477, 230] width 307 height 15
click at [383, 211] on icon "Bold" at bounding box center [379, 209] width 13 height 13
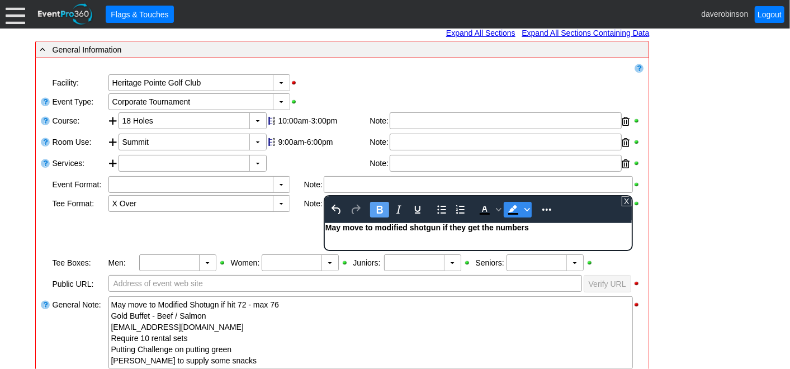
click at [526, 209] on icon "Background color Black" at bounding box center [528, 209] width 6 height 3
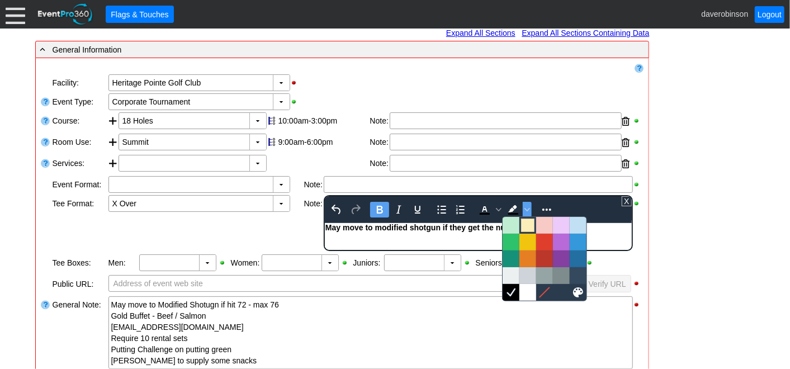
click at [526, 223] on div at bounding box center [527, 225] width 13 height 13
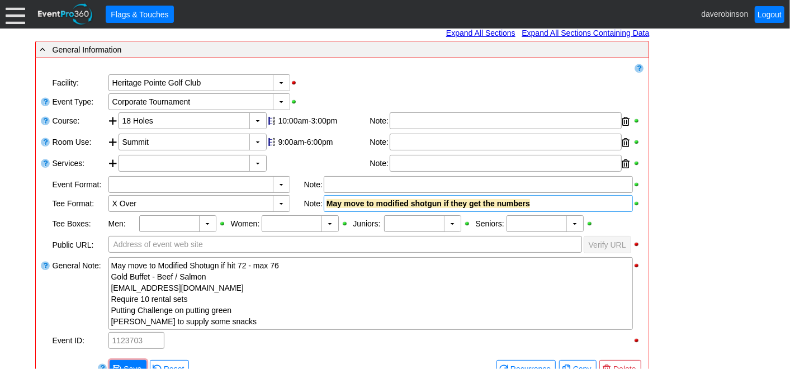
drag, startPoint x: 759, startPoint y: 253, endPoint x: 726, endPoint y: 252, distance: 32.4
click at [757, 253] on div "Link ▼ Flag ▼ Document: Event Page Χ ▼ ● Print or PDF E-Sign ▼ Insert ▼ Save ▼ ▼" at bounding box center [395, 199] width 790 height 341
click at [70, 288] on div "General Note:" at bounding box center [79, 293] width 56 height 75
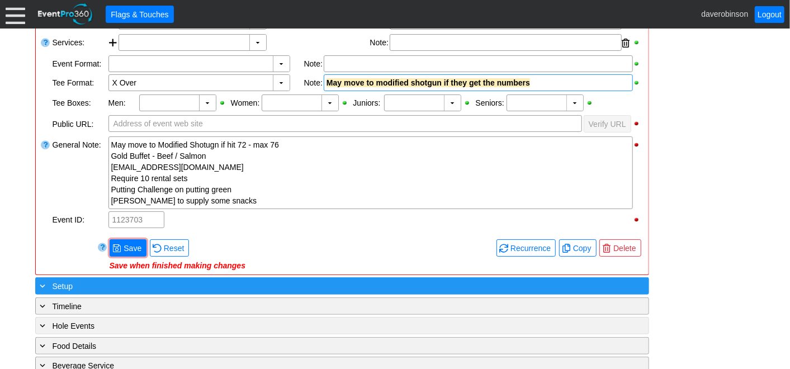
scroll to position [310, 0]
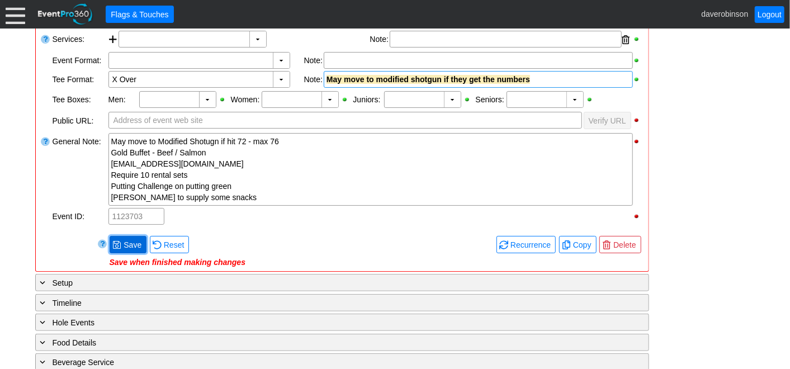
click at [125, 242] on span "Save" at bounding box center [132, 244] width 22 height 11
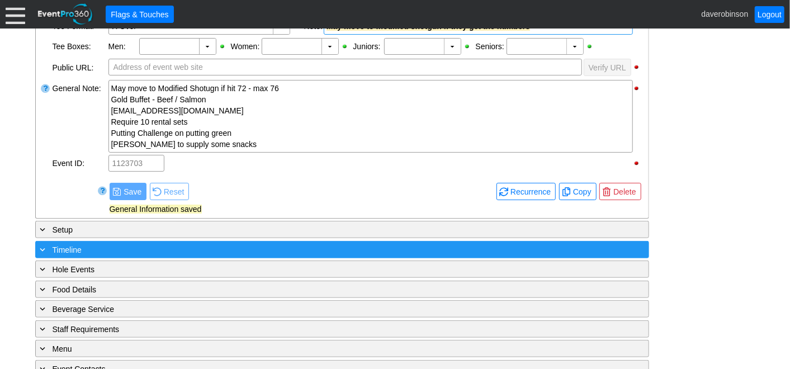
scroll to position [435, 0]
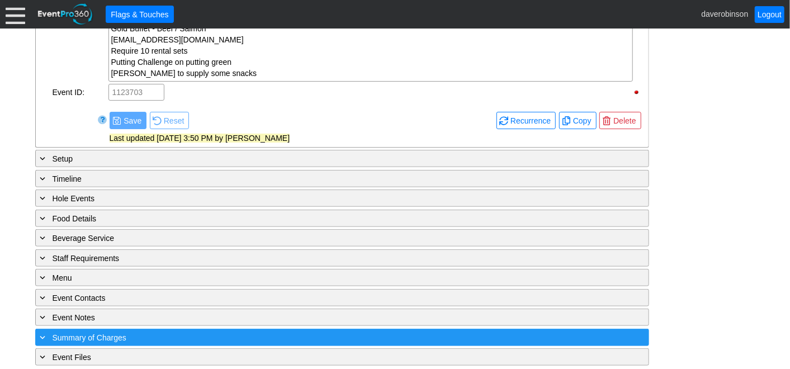
click at [118, 333] on span "Summary of Charges" at bounding box center [90, 337] width 74 height 9
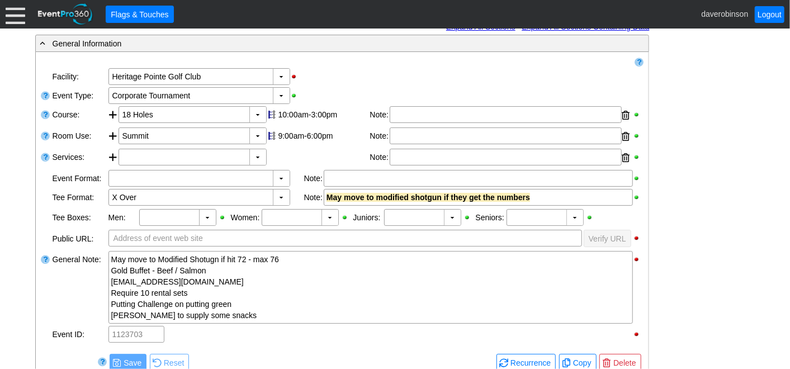
scroll to position [0, 0]
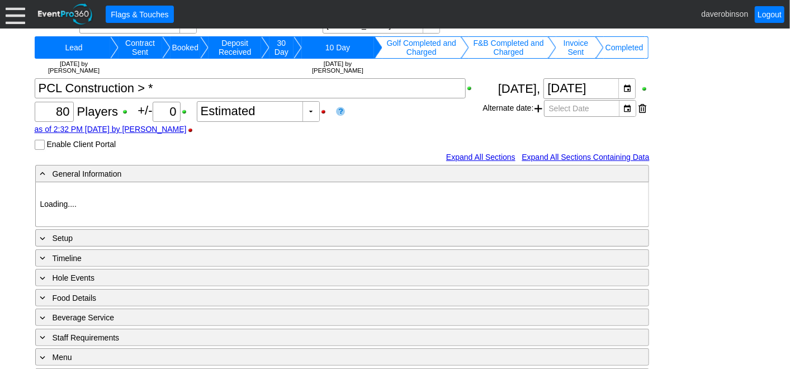
type input "Heritage Pointe Golf Club"
type input "Corporate Tournament"
type input "Scramble"
type input "Shotgun"
type input "Black"
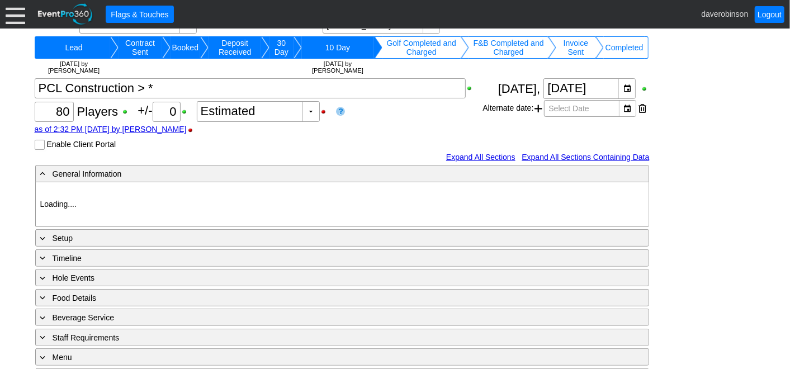
type input "Red"
type input "1170007"
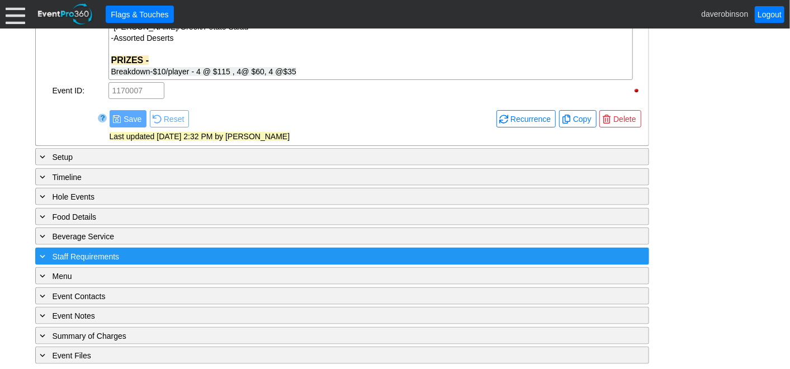
scroll to position [772, 0]
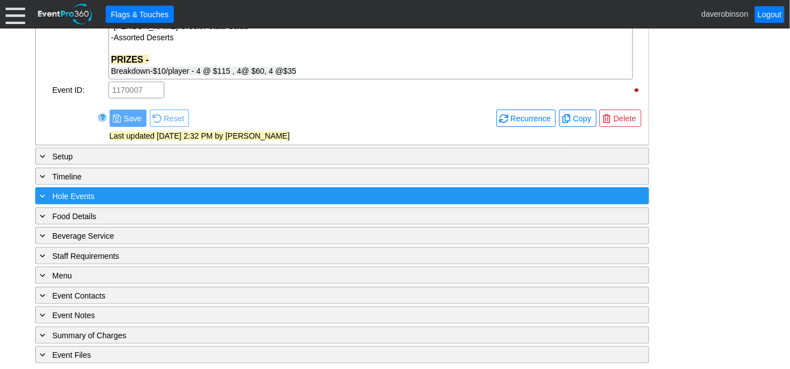
click at [44, 193] on span at bounding box center [43, 196] width 10 height 10
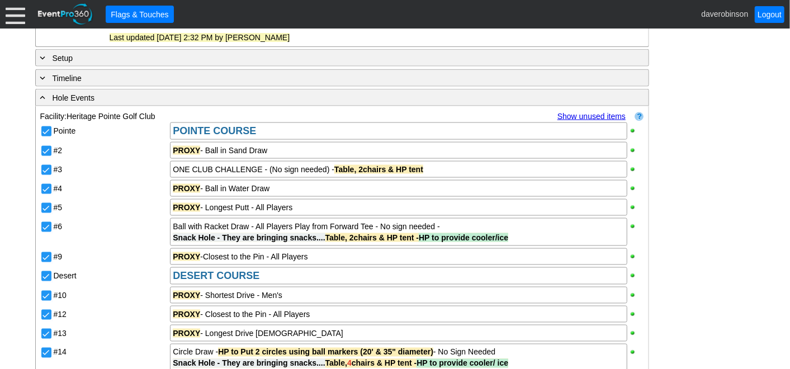
scroll to position [897, 0]
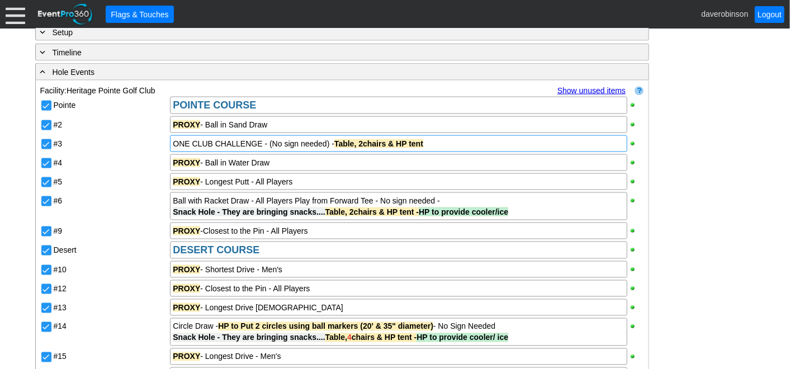
click at [446, 143] on div "ONE CLUB CHALLENGE - (No sign needed) - Table, 2chairs & HP tent" at bounding box center [398, 143] width 451 height 11
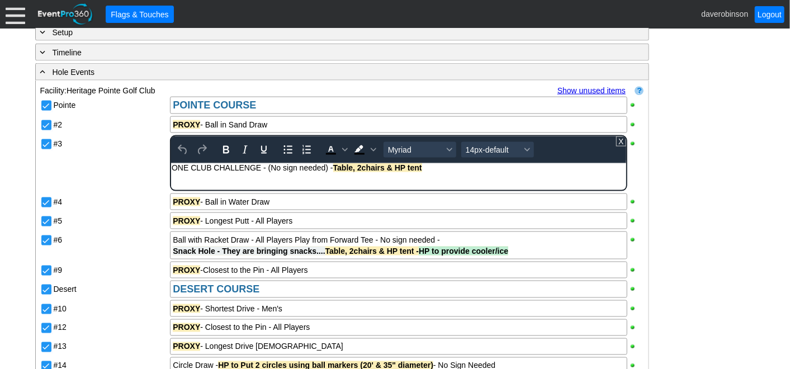
scroll to position [0, 0]
click at [444, 173] on body "ONE CLUB CHALLENGE - (No sign needed) - Table, 2chairs & HP tent" at bounding box center [398, 170] width 455 height 15
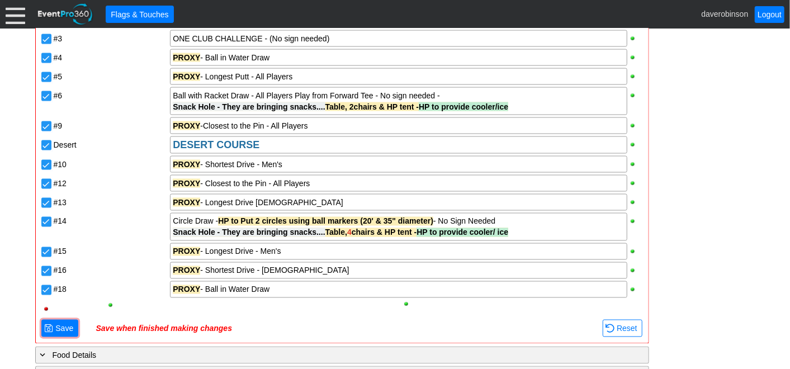
scroll to position [1021, 0]
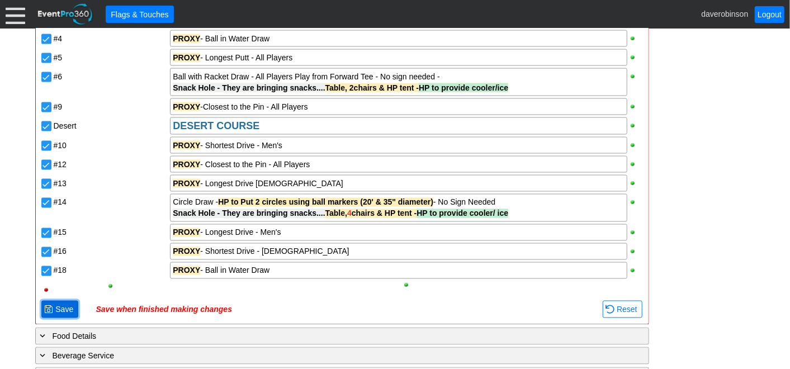
click at [59, 305] on span "Save" at bounding box center [64, 309] width 22 height 11
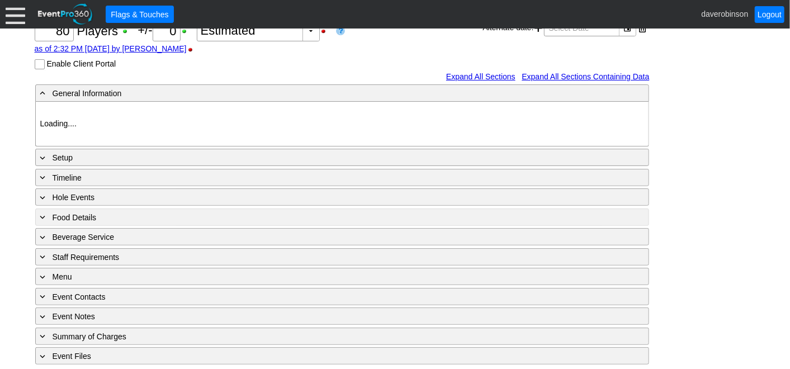
type input "Heritage Pointe Golf Club"
type input "Corporate Tournament"
type input "Scramble"
type input "Shotgun"
type input "Black"
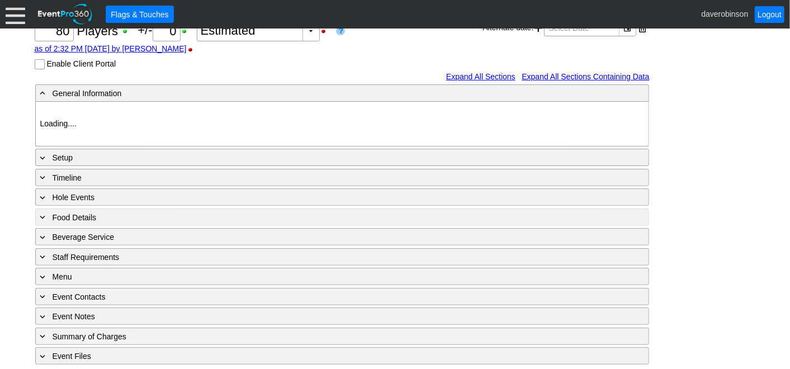
type input "Red"
type input "1170007"
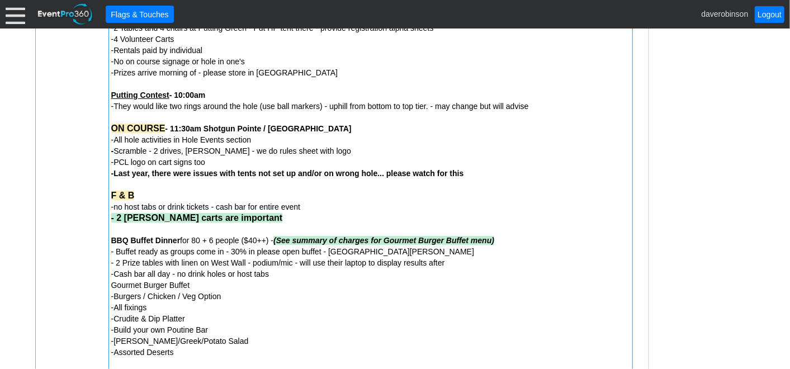
scroll to position [395, 0]
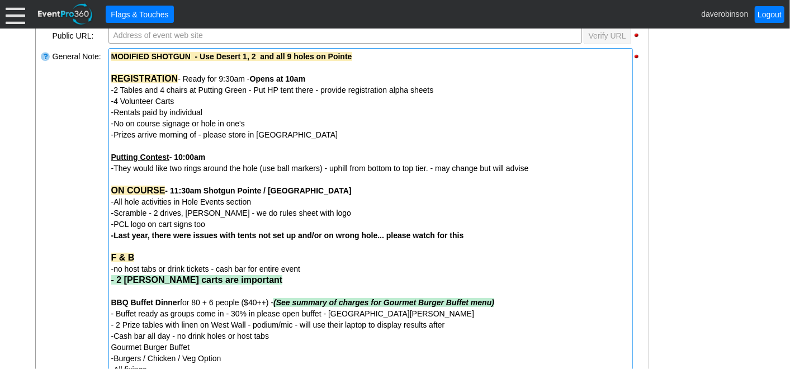
click at [116, 100] on span "-4 Volunteer Carts" at bounding box center [142, 101] width 63 height 9
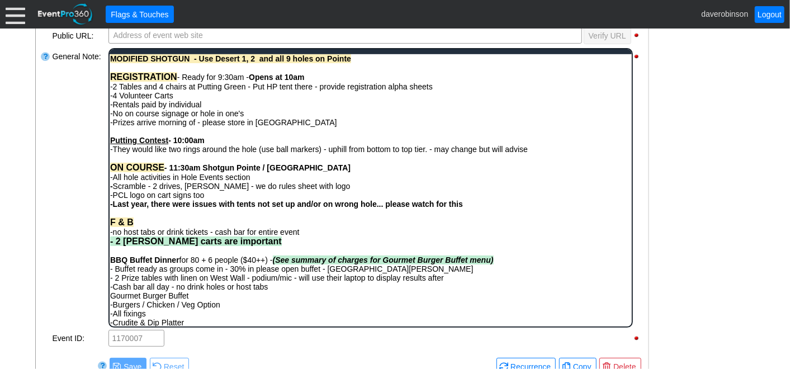
scroll to position [0, 0]
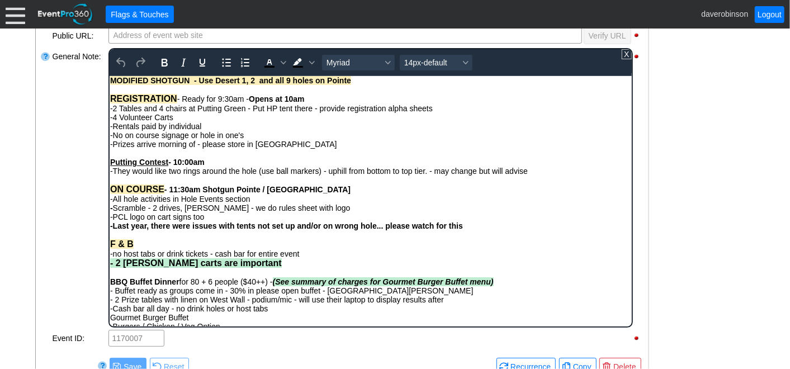
click at [115, 120] on span "-4 Volunteer Carts" at bounding box center [141, 116] width 63 height 9
click at [680, 195] on div "- General Information ▼ Loading.... Remove all highlights Facility: ▼ Χ [GEOGRA…" at bounding box center [395, 221] width 727 height 781
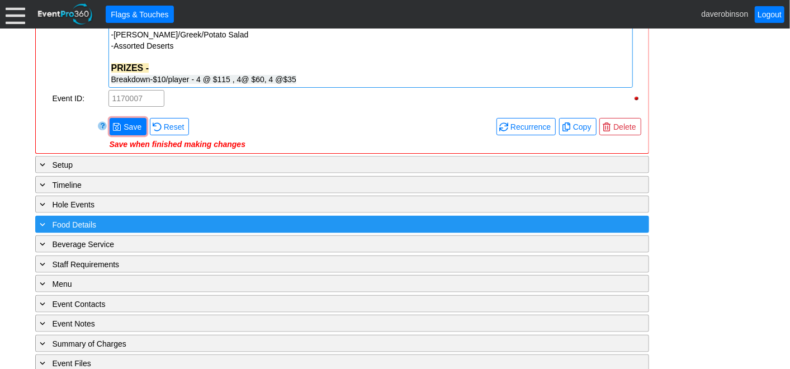
scroll to position [769, 0]
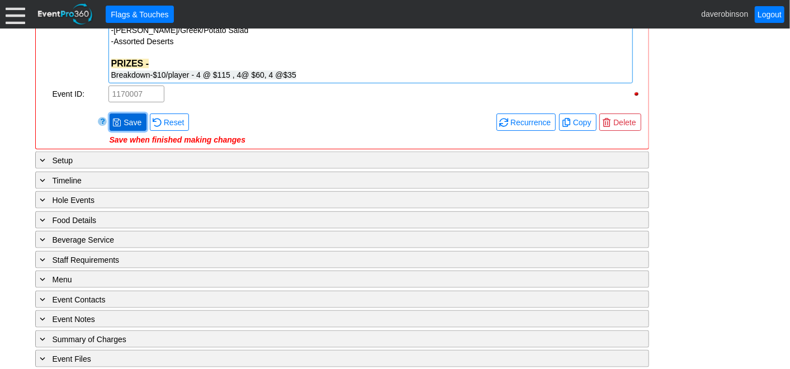
click at [117, 120] on span at bounding box center [116, 122] width 9 height 9
